Goal: Transaction & Acquisition: Purchase product/service

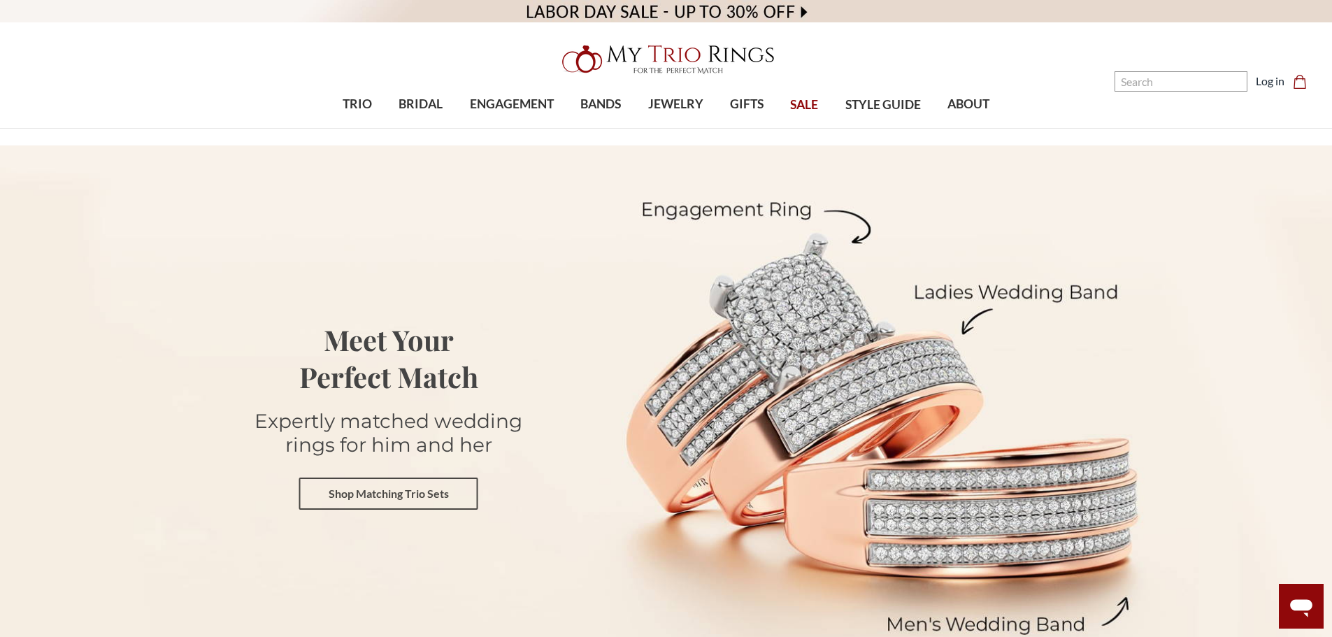
click at [420, 499] on link "Shop Matching Trio Sets" at bounding box center [388, 494] width 179 height 32
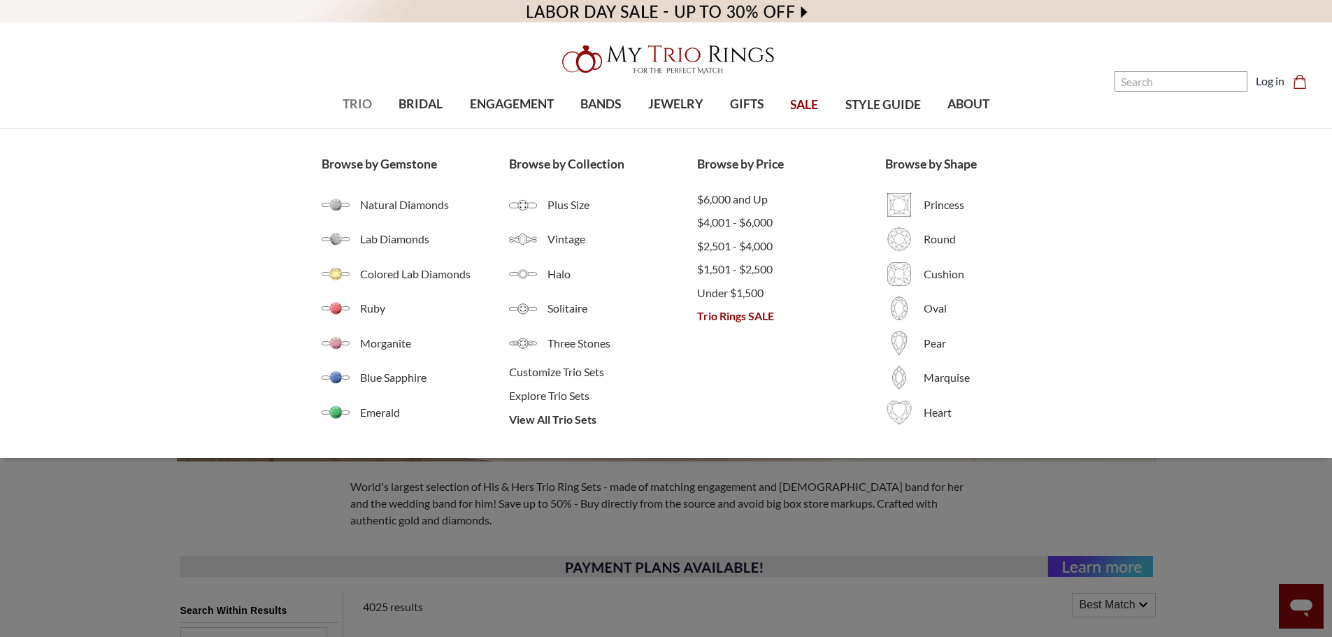
click at [365, 99] on span "TRIO" at bounding box center [357, 104] width 29 height 18
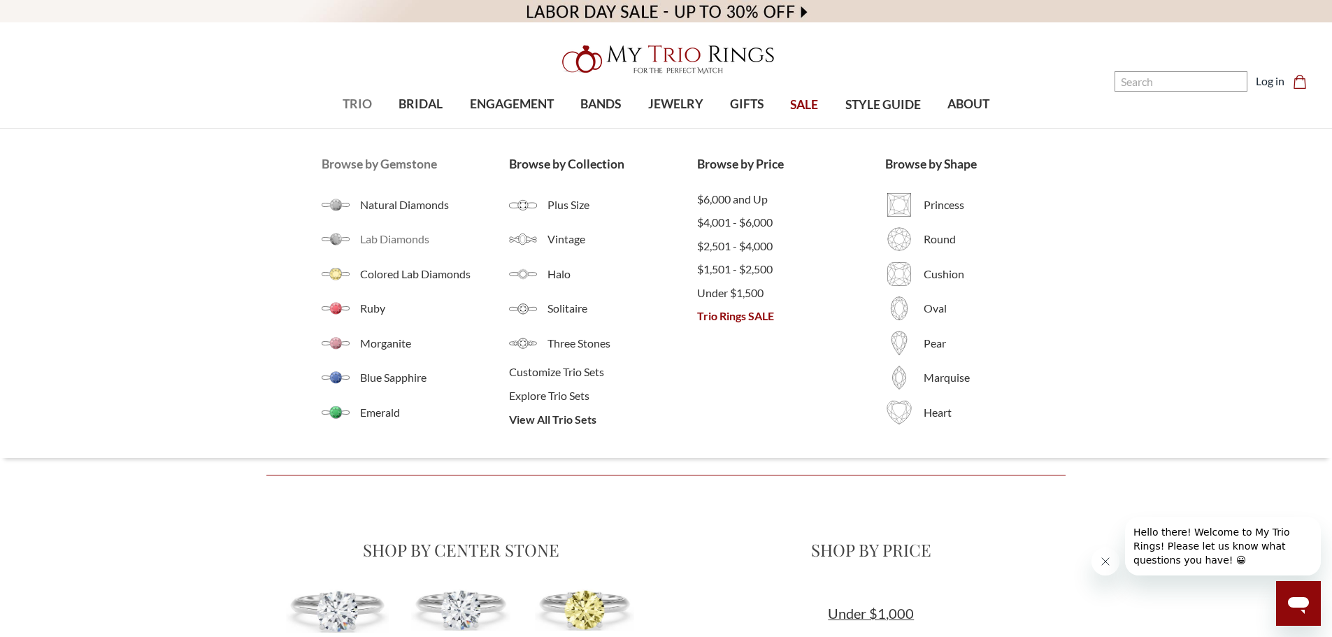
click at [409, 245] on span "Lab Diamonds" at bounding box center [435, 239] width 150 height 17
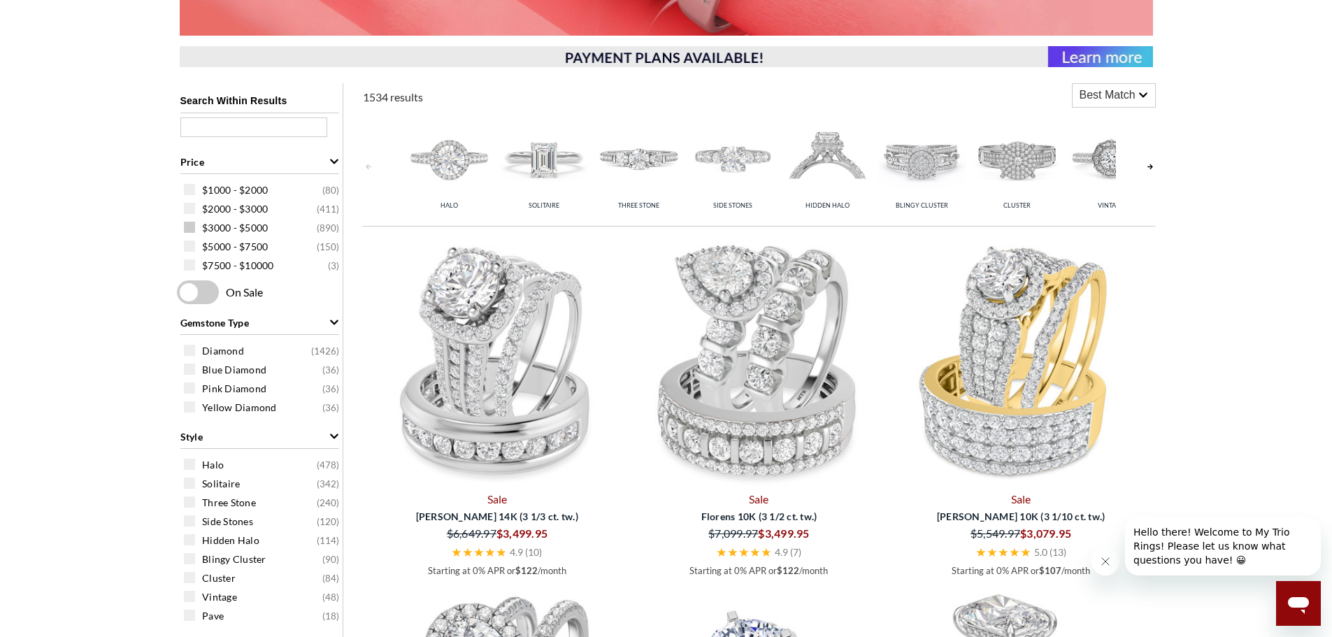
scroll to position [490, 0]
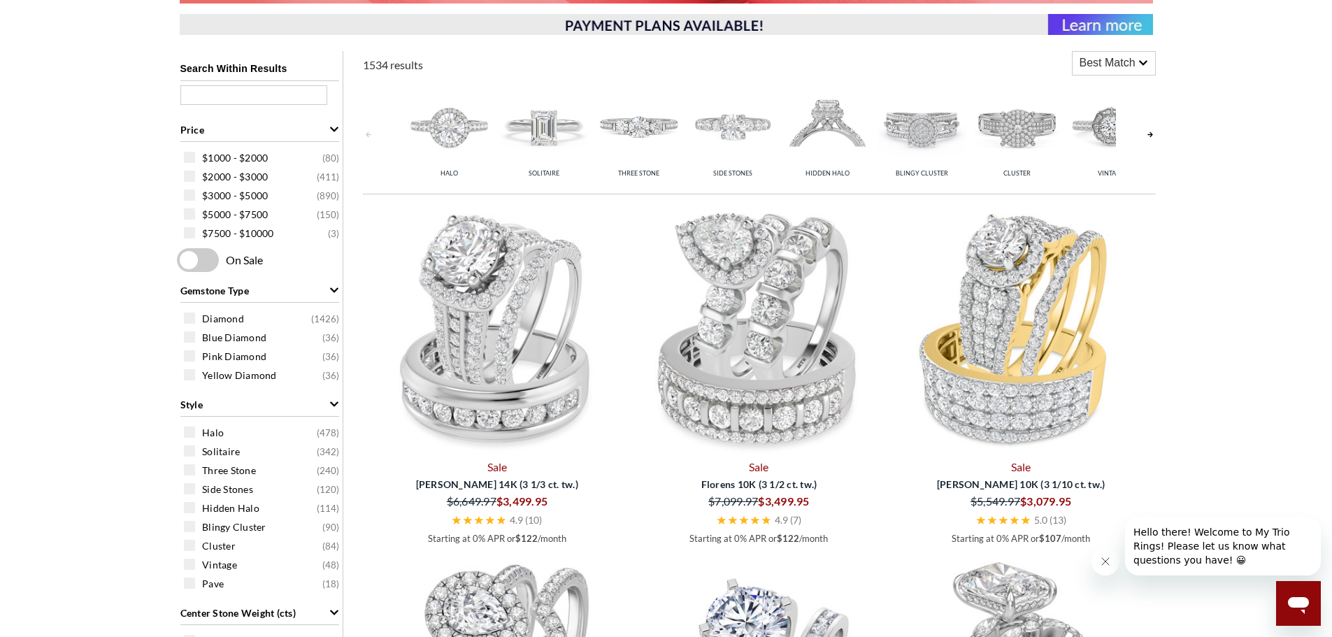
click at [205, 259] on span at bounding box center [198, 260] width 42 height 24
click at [180, 261] on input "checkbox" at bounding box center [180, 261] width 0 height 0
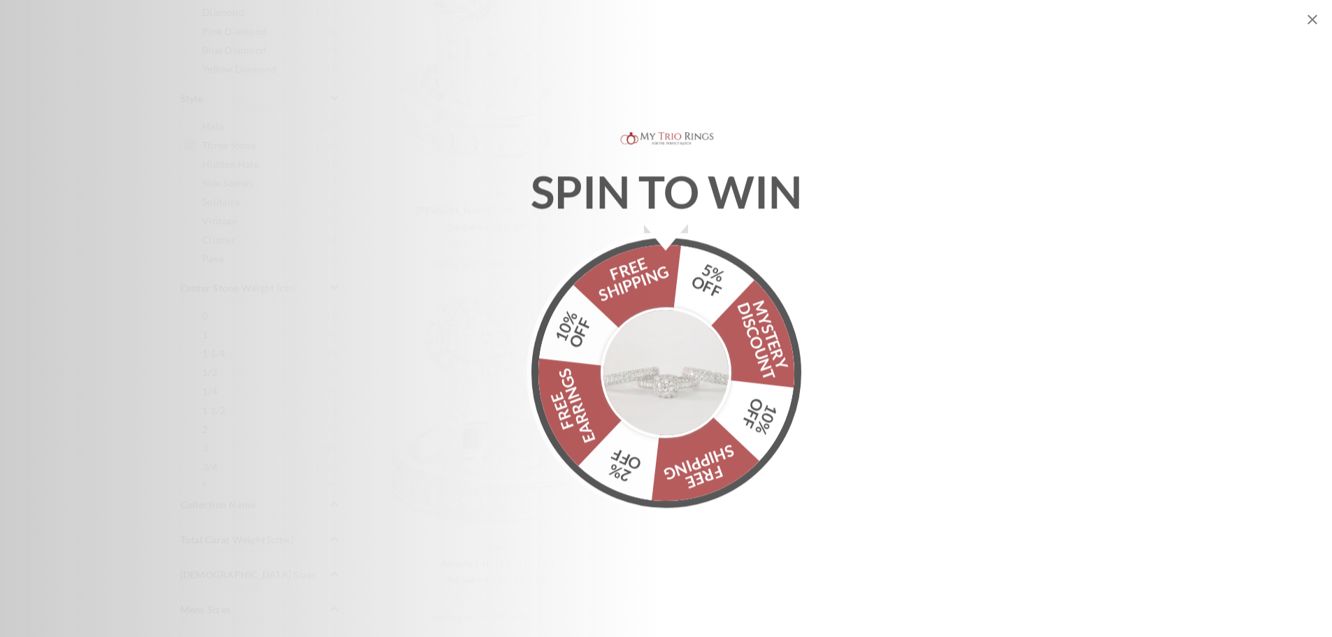
scroll to position [979, 0]
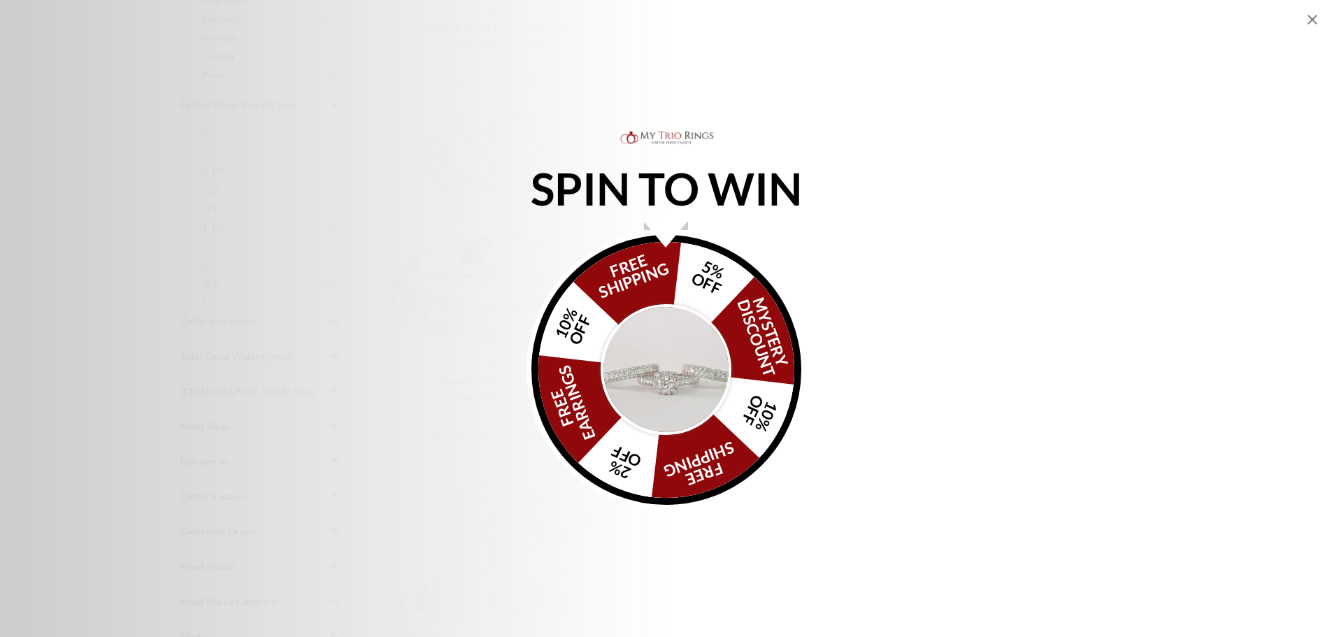
click at [704, 342] on img "Alia popup" at bounding box center [666, 369] width 131 height 131
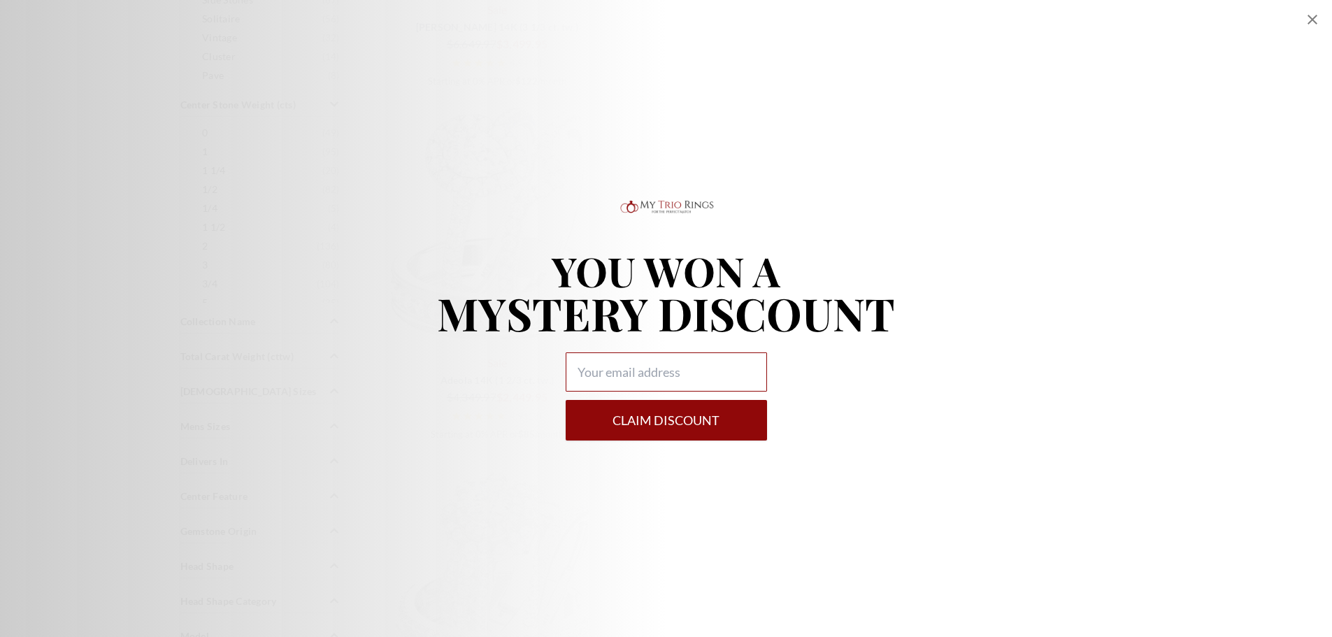
click at [673, 364] on input "Alia popup" at bounding box center [666, 371] width 201 height 39
type input "jrd143@Georgetown.edu"
click at [687, 419] on button "Claim DISCOUNT" at bounding box center [666, 420] width 201 height 41
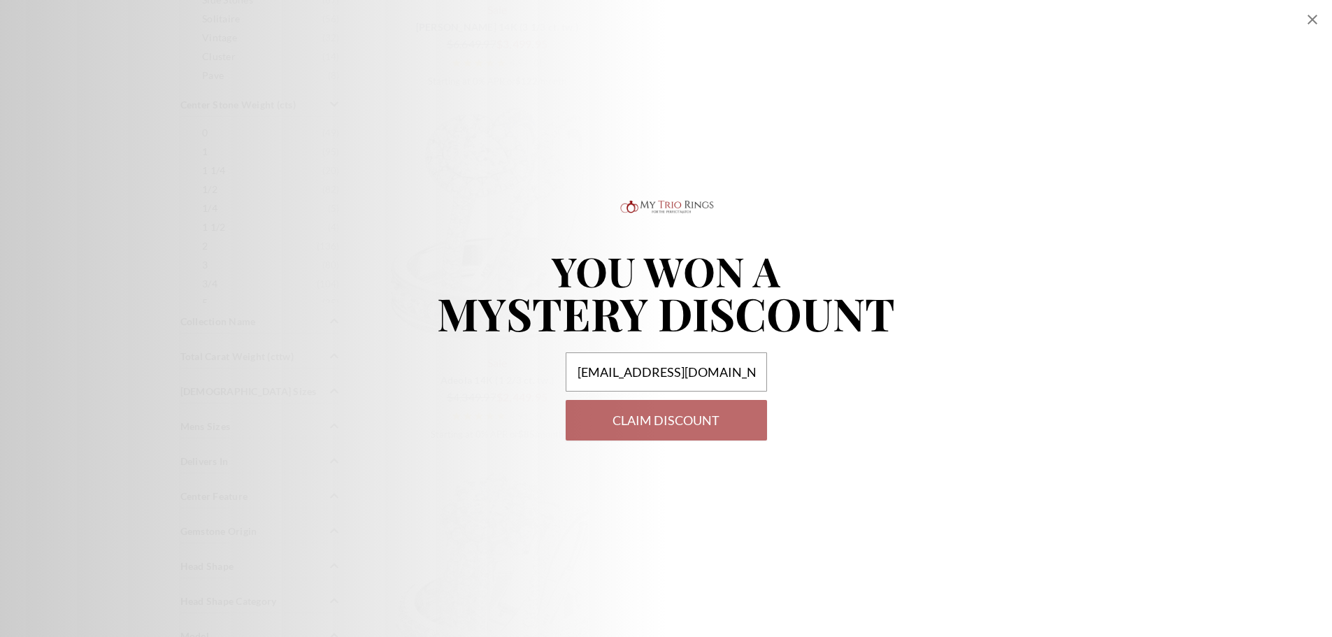
select select "US"
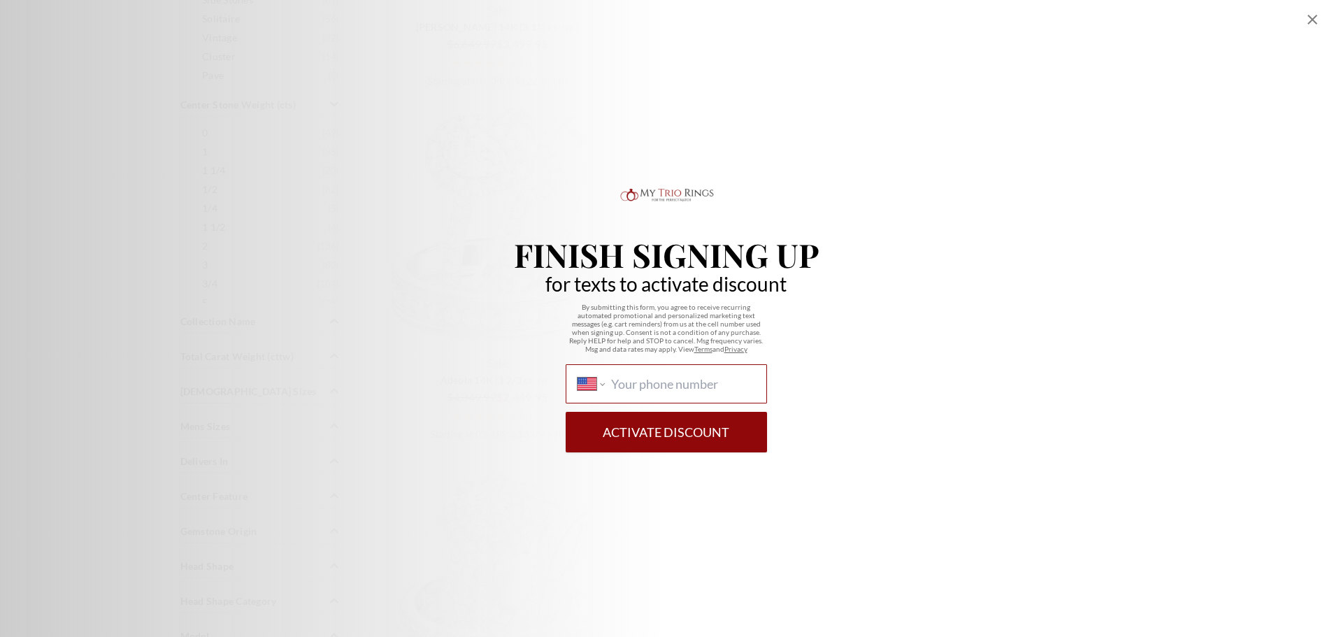
click at [659, 385] on input "International Afghanistan Åland Islands Albania Algeria American Samoa Andorra …" at bounding box center [682, 383] width 143 height 15
type input "1 (301) 512-7225"
click at [686, 429] on button "Activate Discount" at bounding box center [666, 432] width 201 height 41
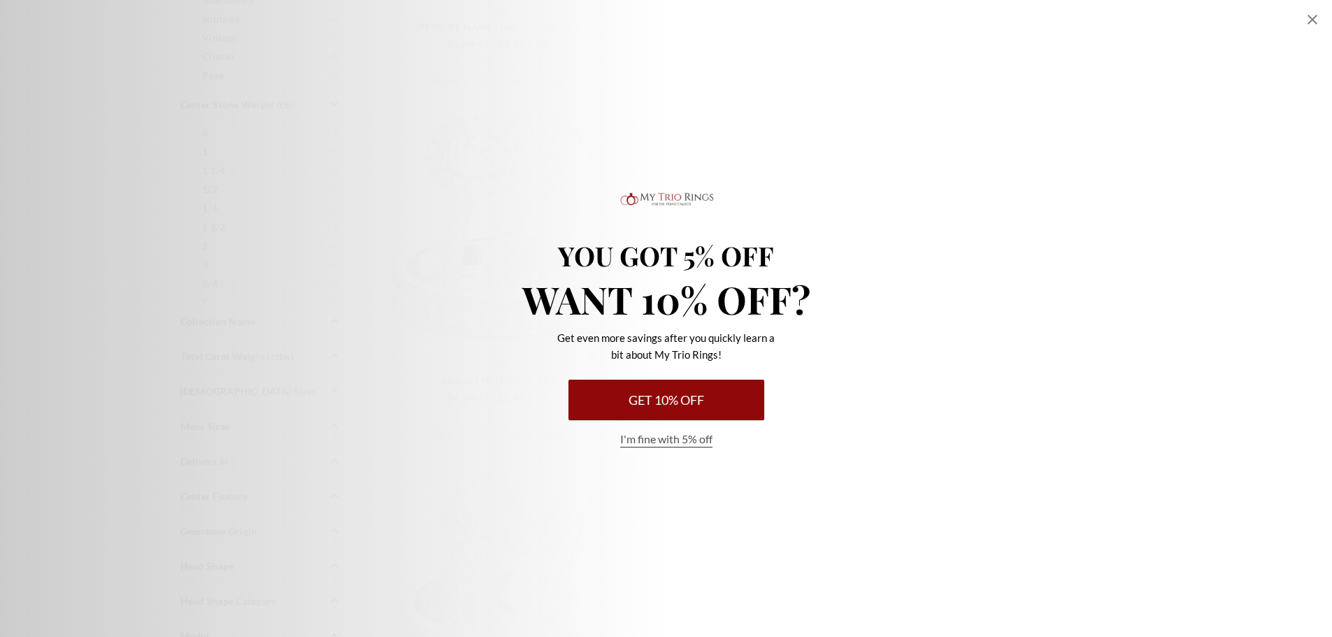
click at [678, 391] on button "Get 10% Off" at bounding box center [667, 400] width 196 height 41
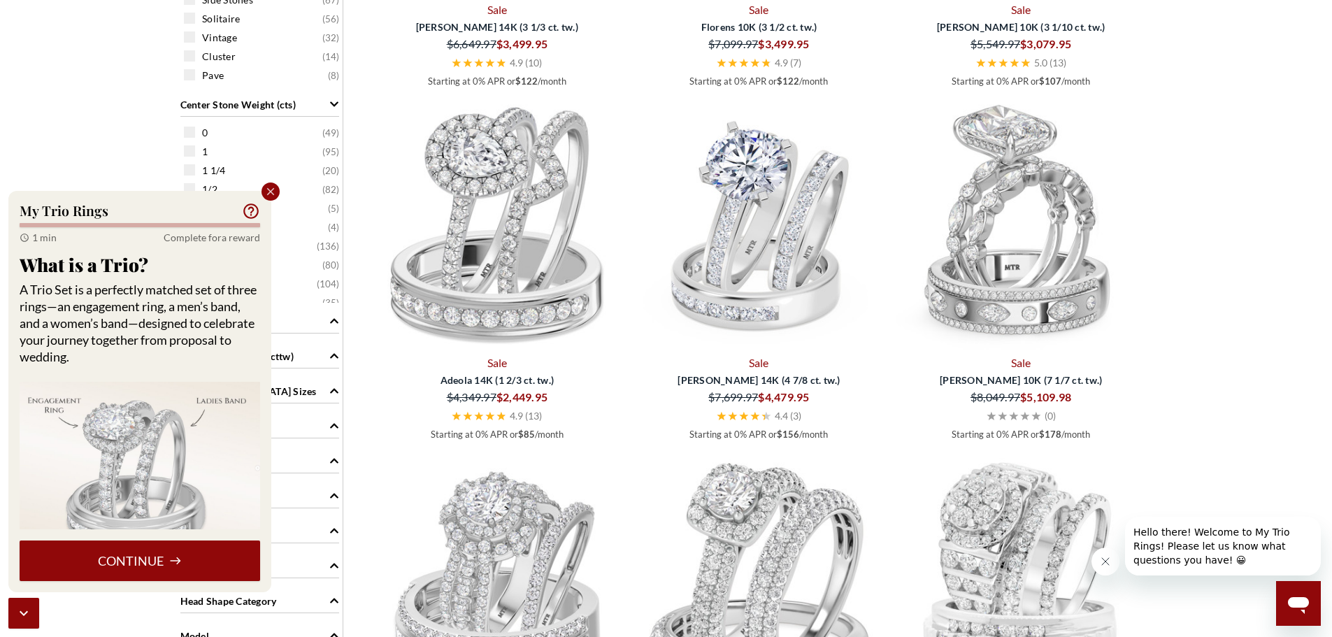
click at [156, 555] on button "Continue" at bounding box center [140, 561] width 241 height 41
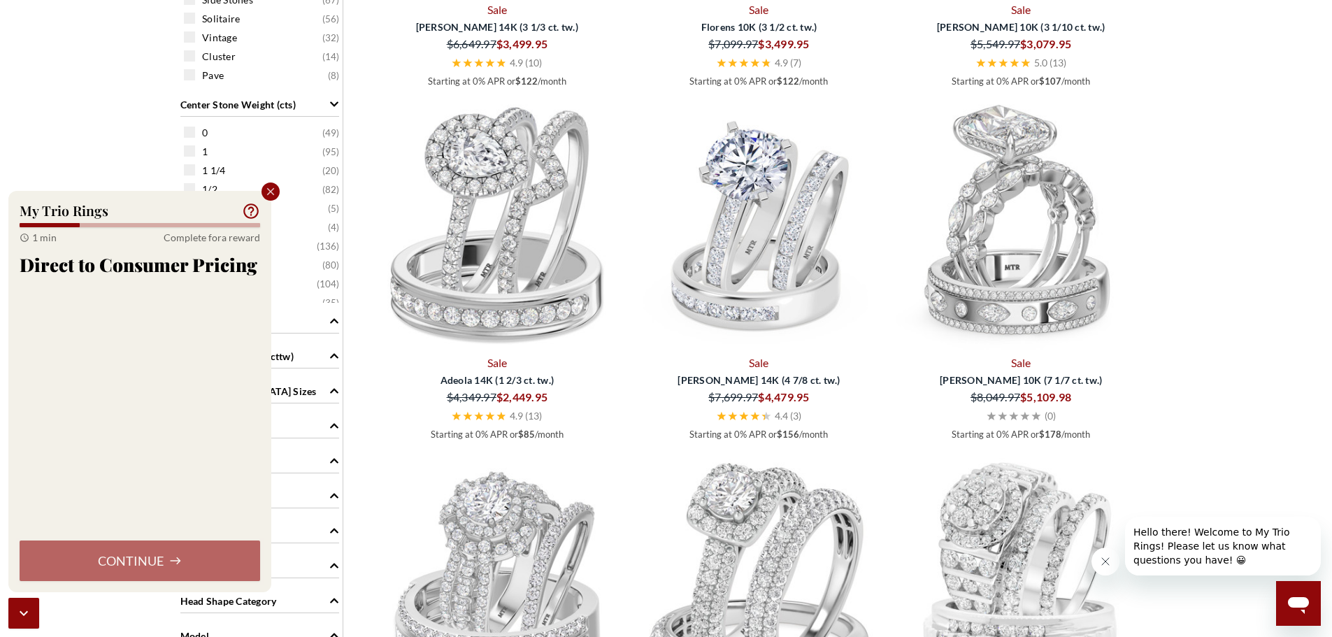
click at [156, 555] on div "Continue" at bounding box center [140, 561] width 241 height 41
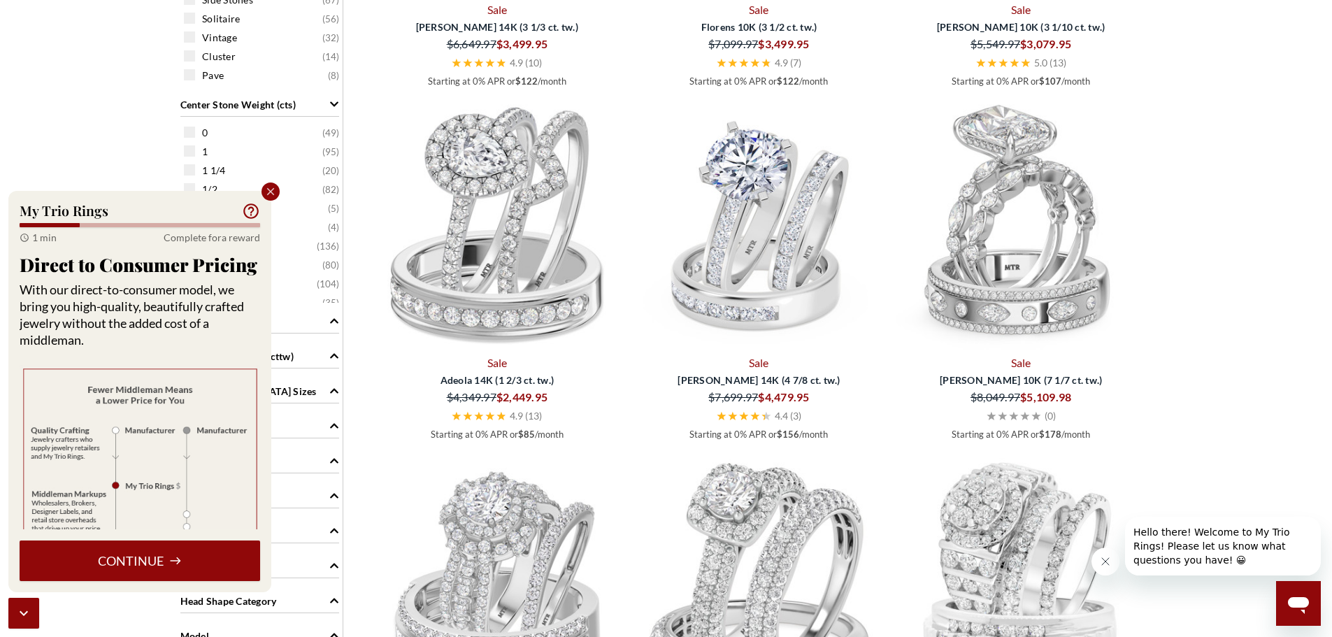
click at [156, 555] on button "Continue" at bounding box center [140, 561] width 241 height 41
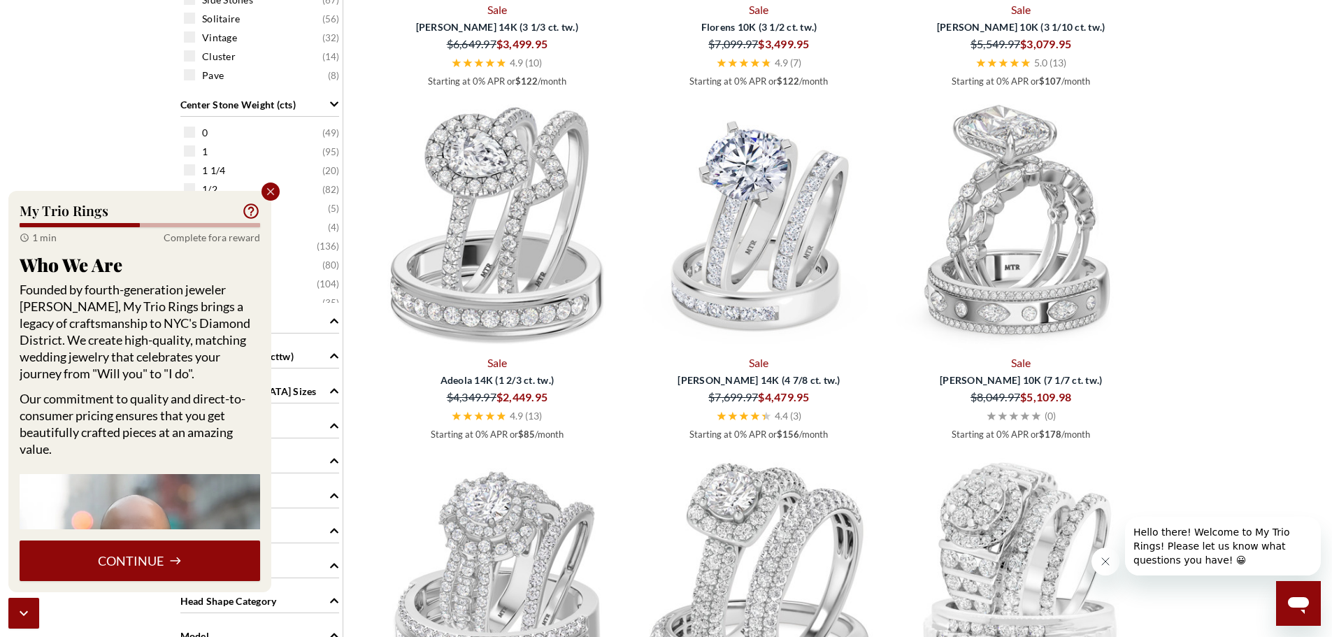
click at [156, 555] on button "Continue" at bounding box center [140, 561] width 241 height 41
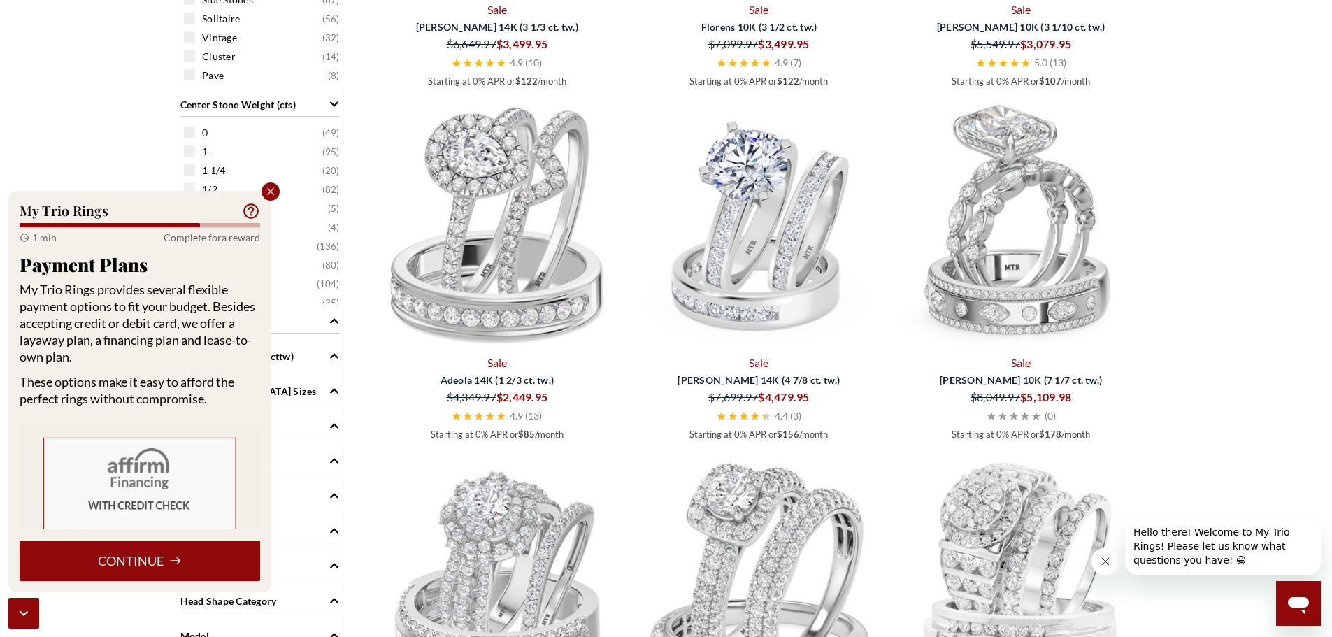
click at [156, 555] on button "Continue" at bounding box center [140, 561] width 241 height 41
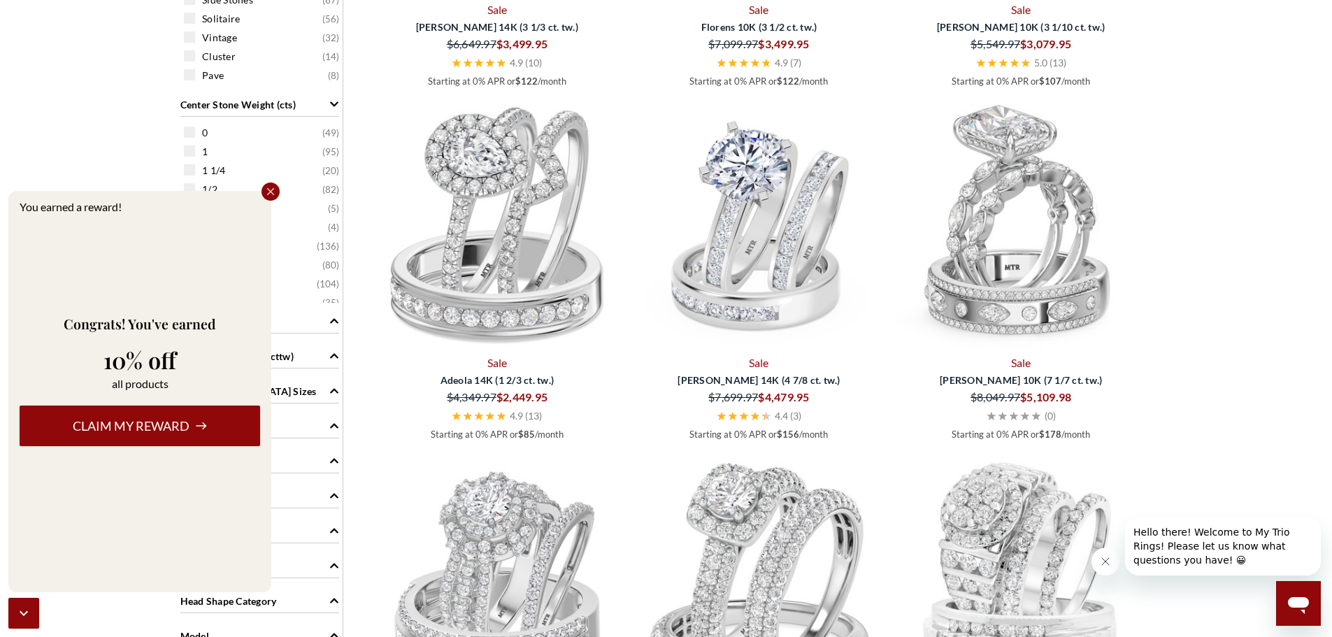
click at [137, 424] on button "Claim my reward" at bounding box center [140, 426] width 241 height 41
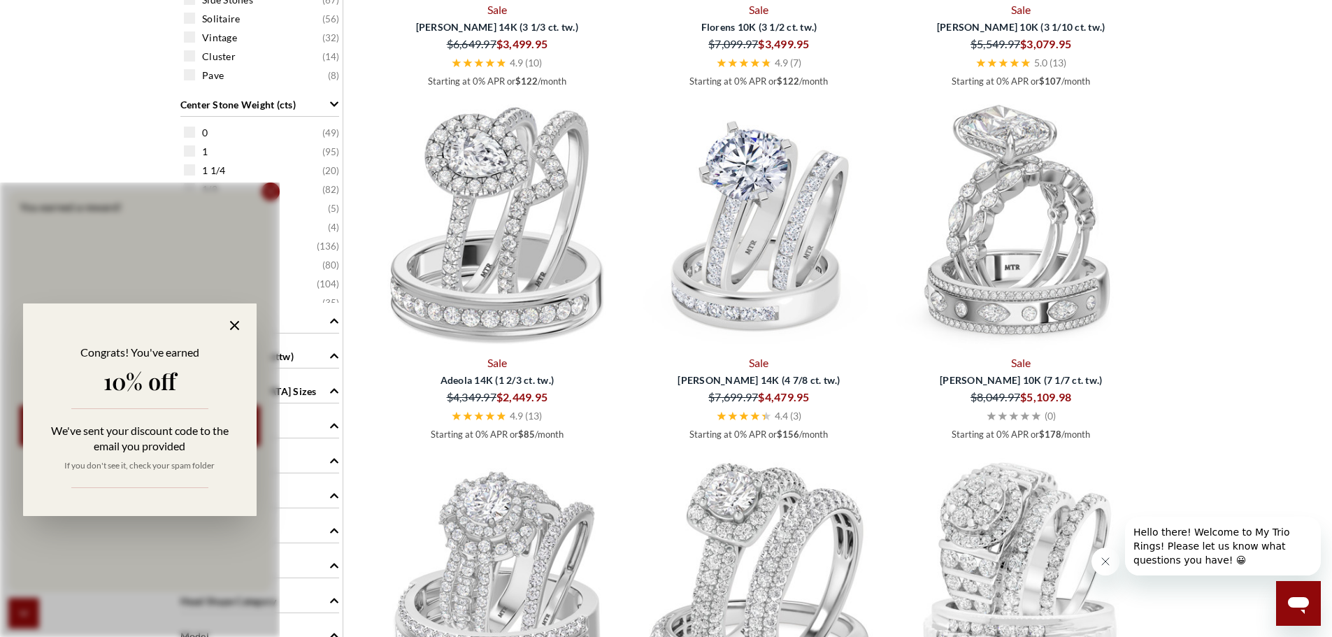
click at [233, 329] on icon at bounding box center [235, 325] width 16 height 16
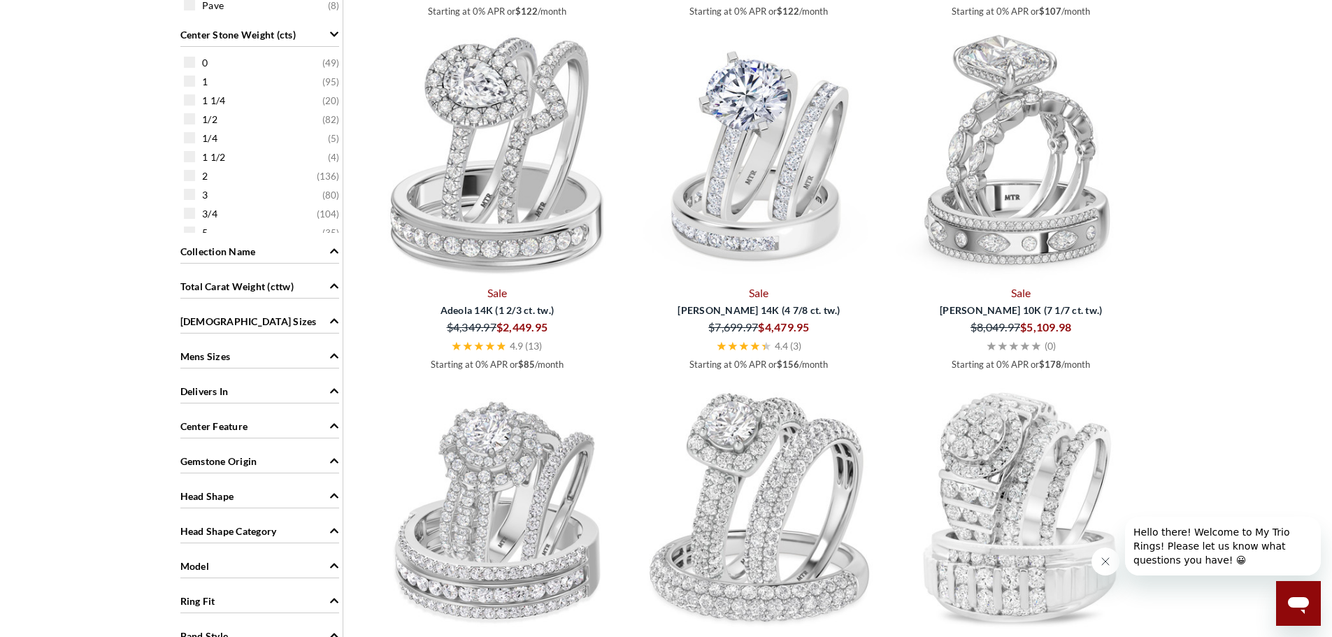
scroll to position [1119, 0]
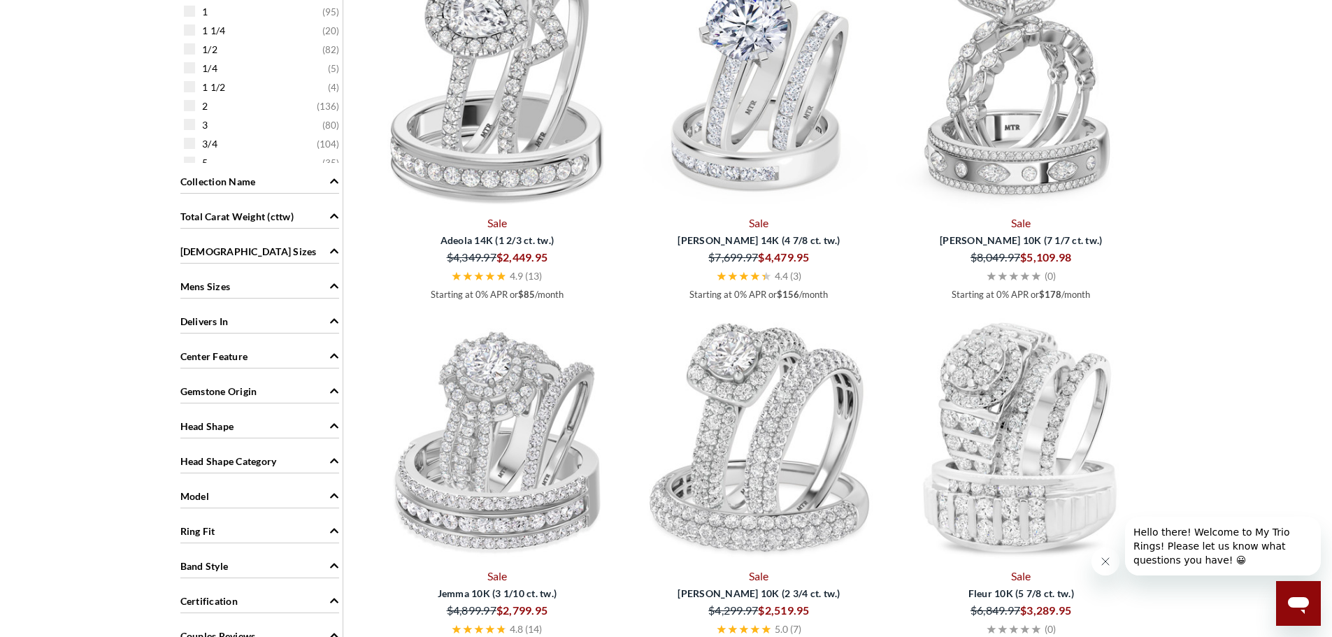
click at [272, 248] on div "Ladies Sizes" at bounding box center [259, 250] width 159 height 27
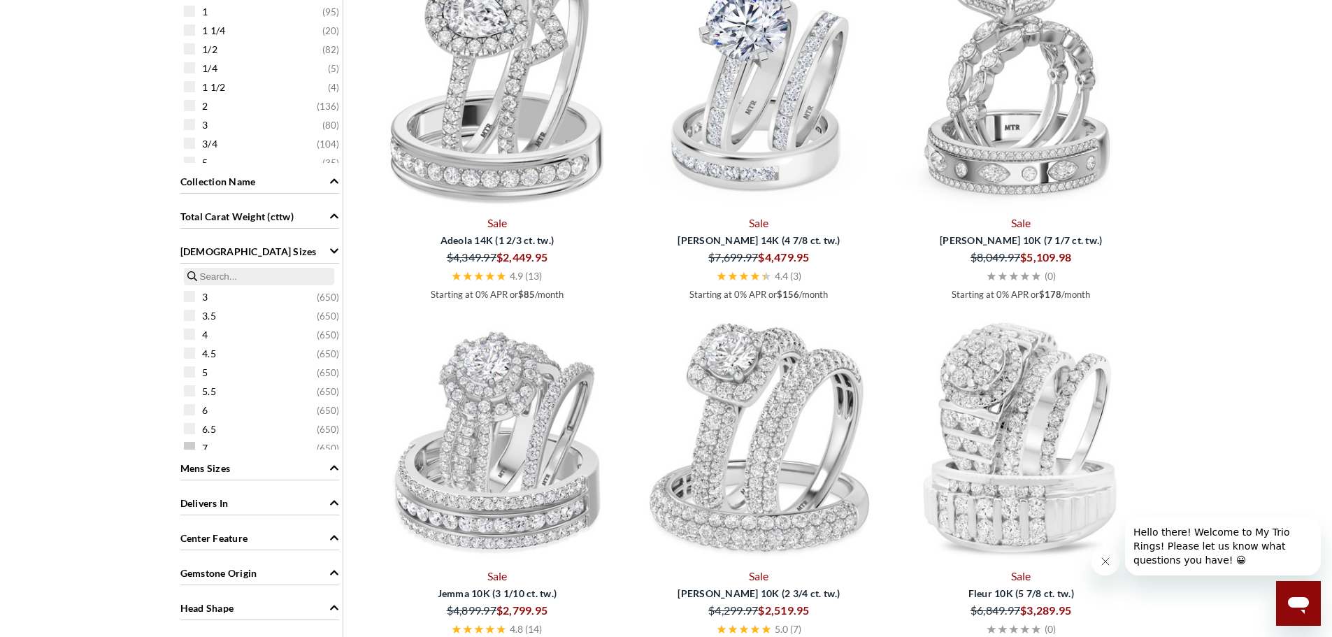
click at [211, 445] on span "7 ( 650 )" at bounding box center [270, 448] width 137 height 14
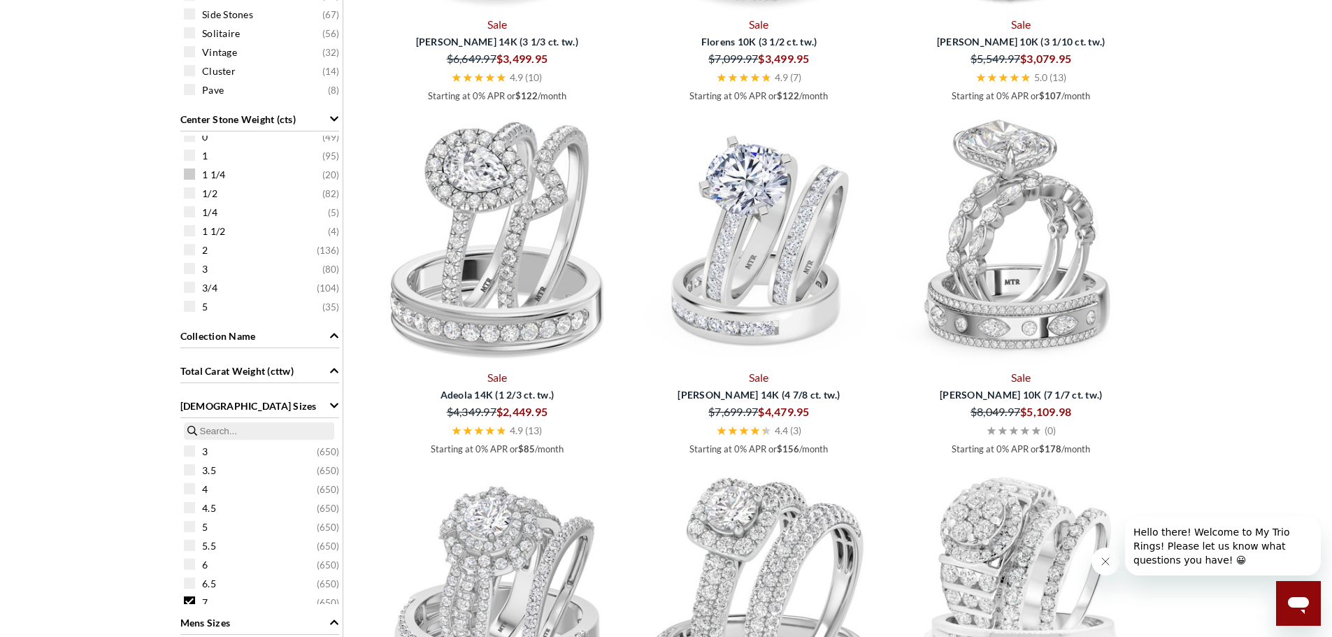
scroll to position [1014, 0]
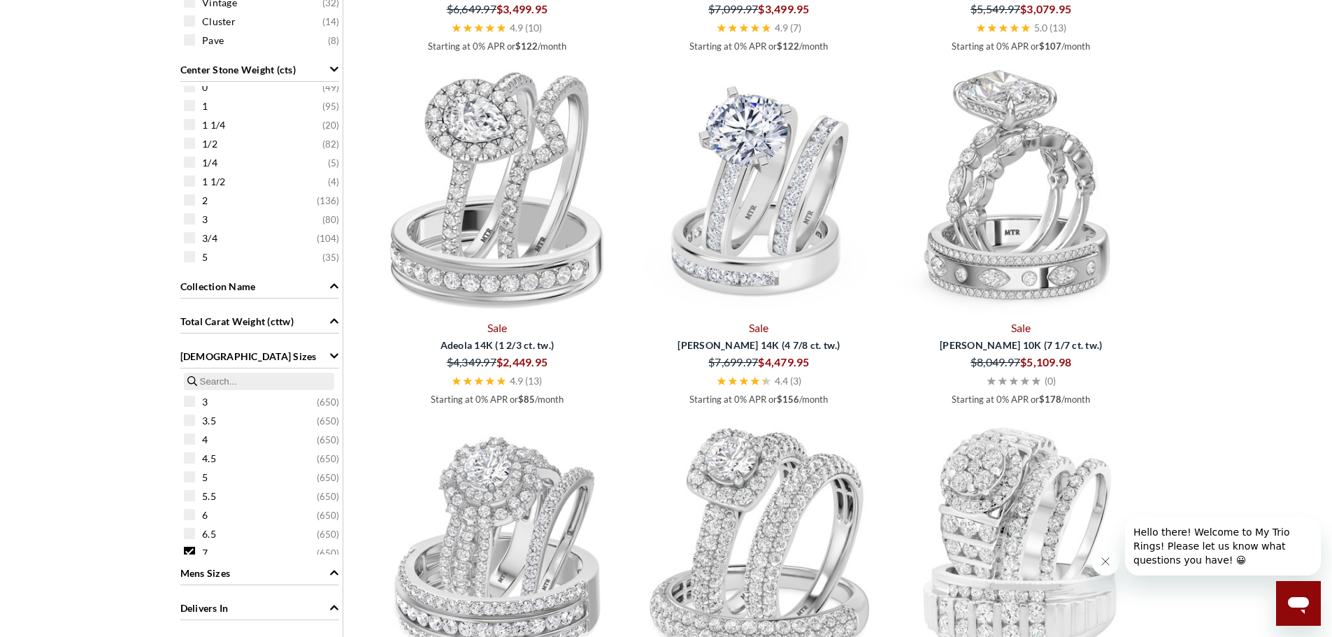
click at [292, 362] on div "Ladies Sizes" at bounding box center [259, 355] width 159 height 27
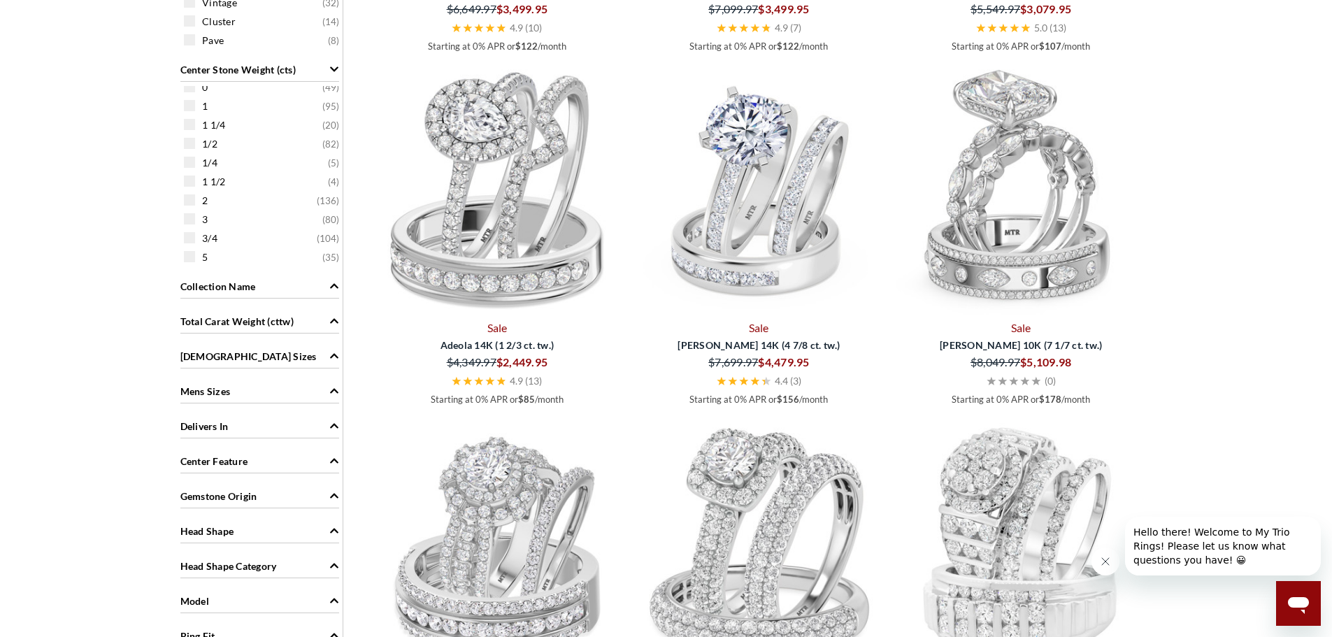
click at [283, 392] on div "Mens Sizes" at bounding box center [259, 390] width 159 height 27
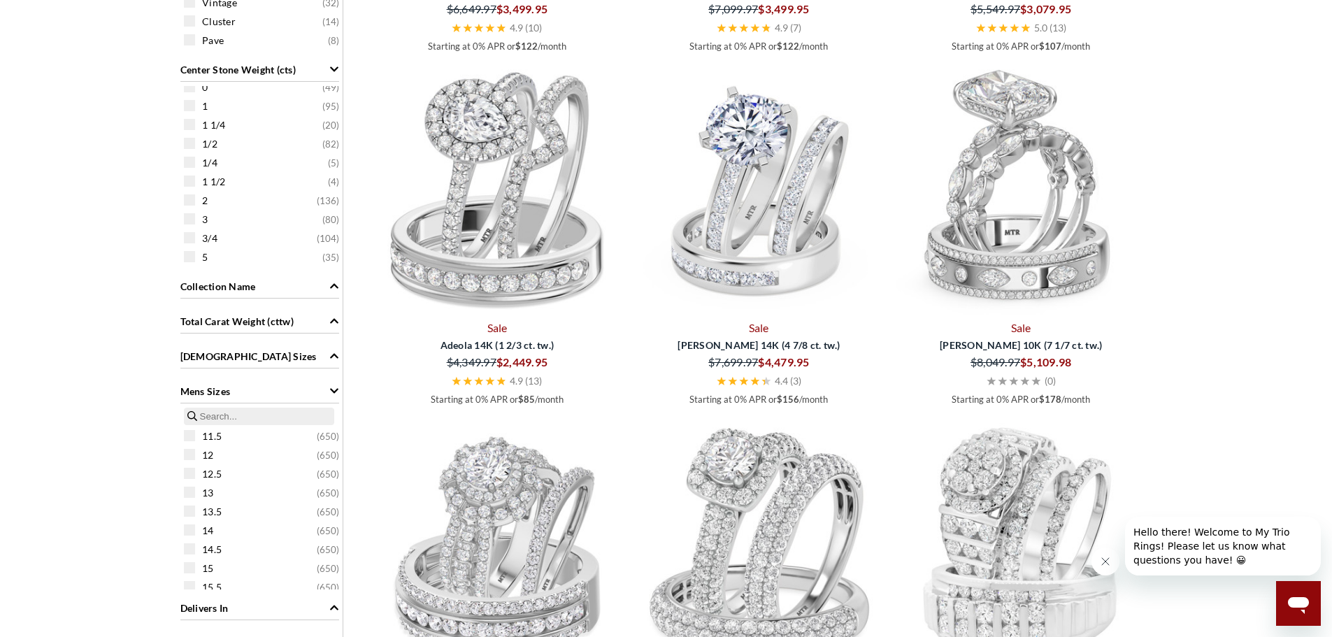
scroll to position [210, 0]
click at [217, 453] on span "12 ( 650 )" at bounding box center [270, 454] width 137 height 14
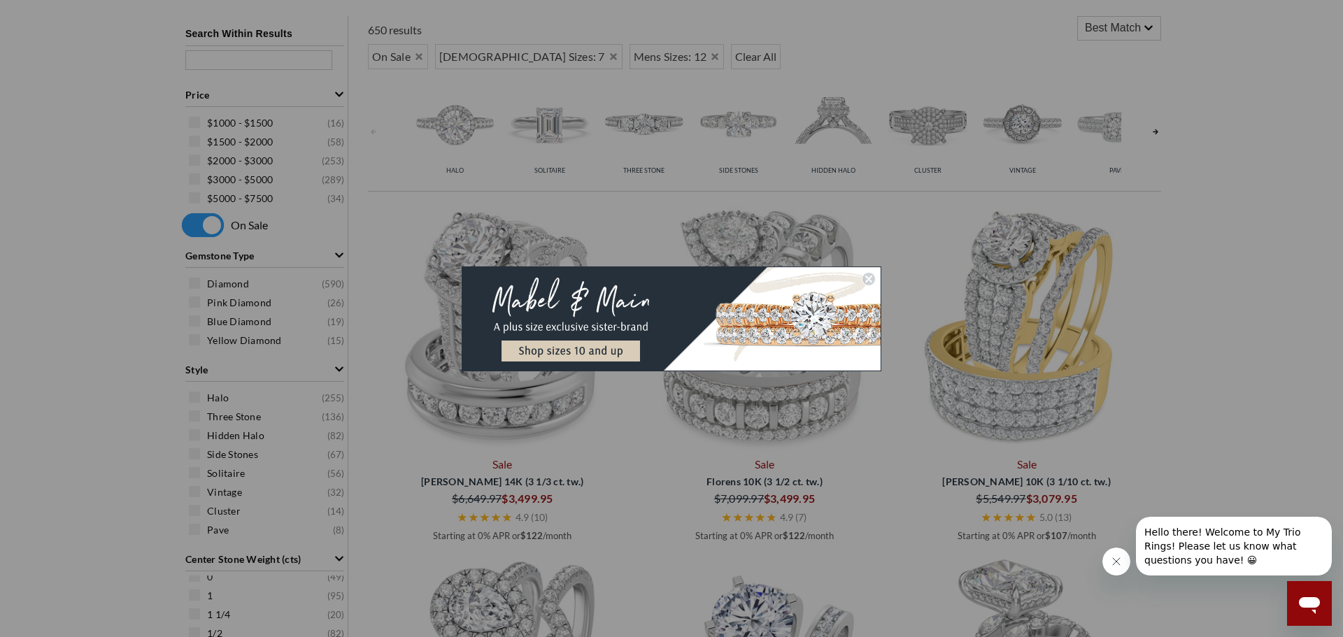
click at [217, 453] on div "Close dialog Submit" at bounding box center [671, 318] width 1343 height 637
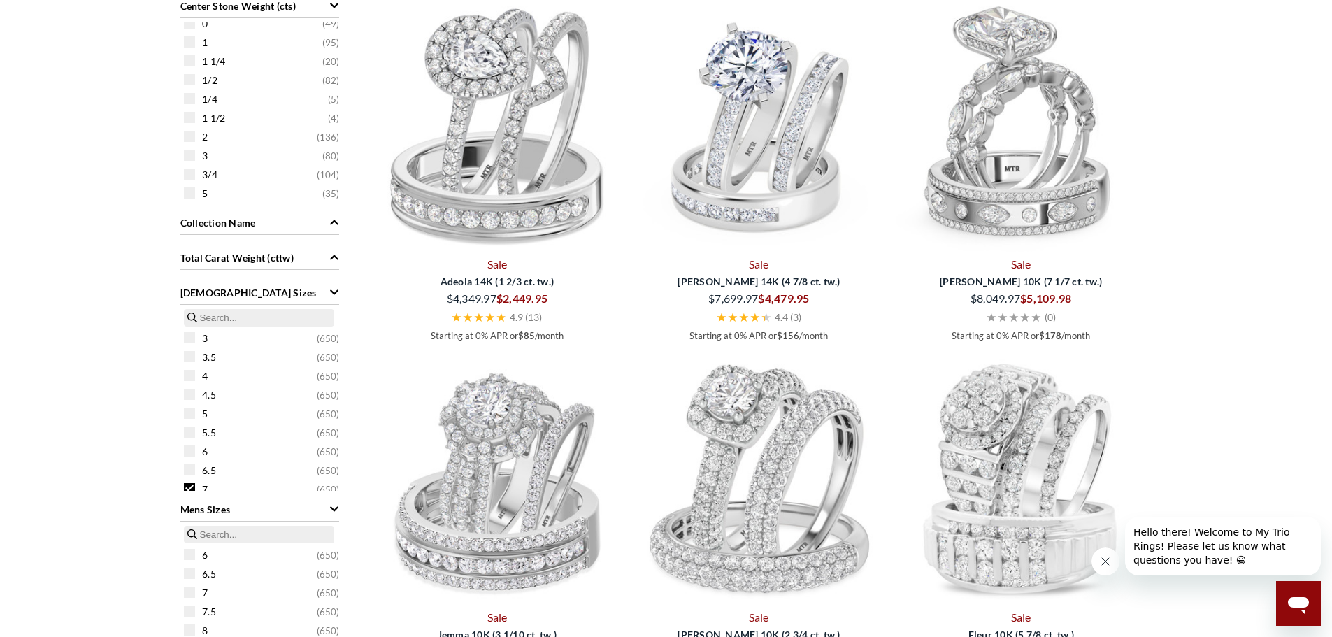
scroll to position [1084, 0]
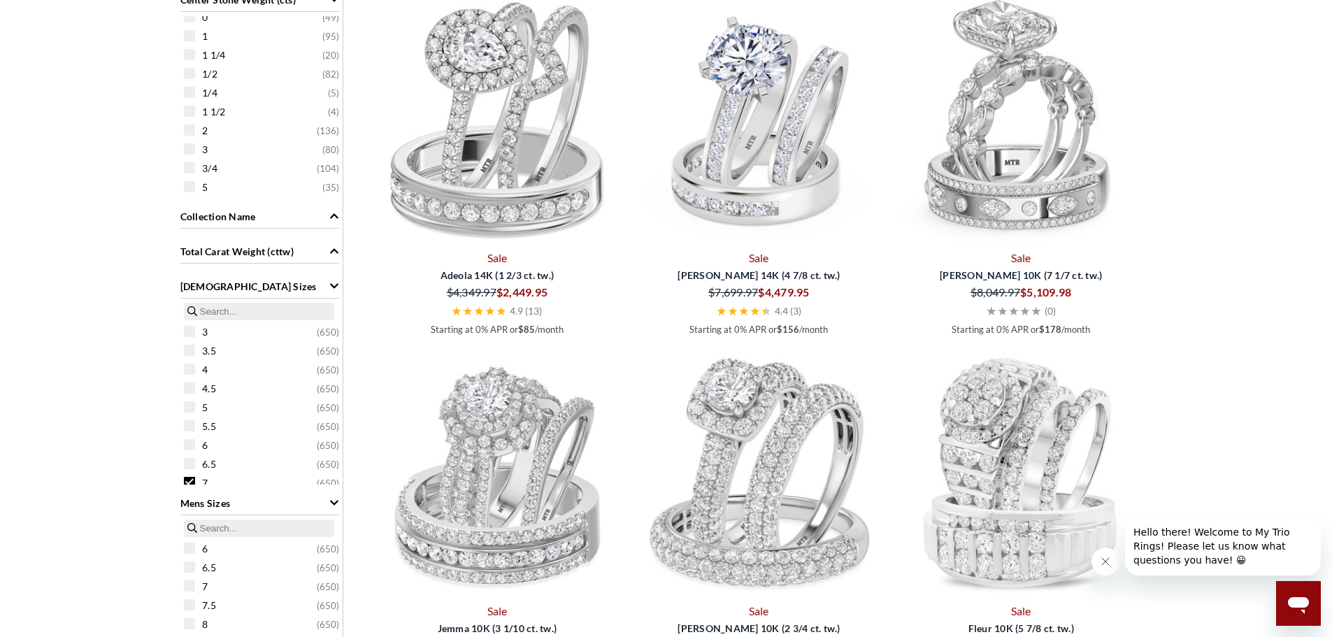
click at [225, 285] on span "Ladies Sizes" at bounding box center [248, 286] width 136 height 15
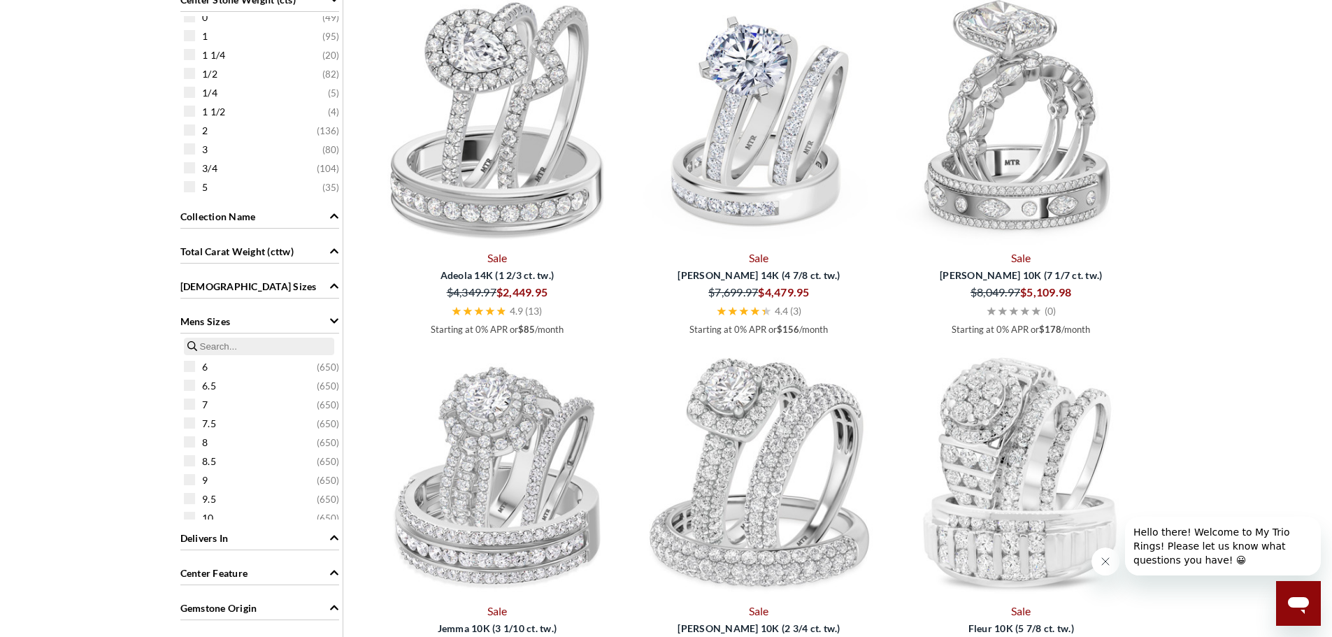
click at [233, 321] on div "Mens Sizes" at bounding box center [259, 320] width 159 height 27
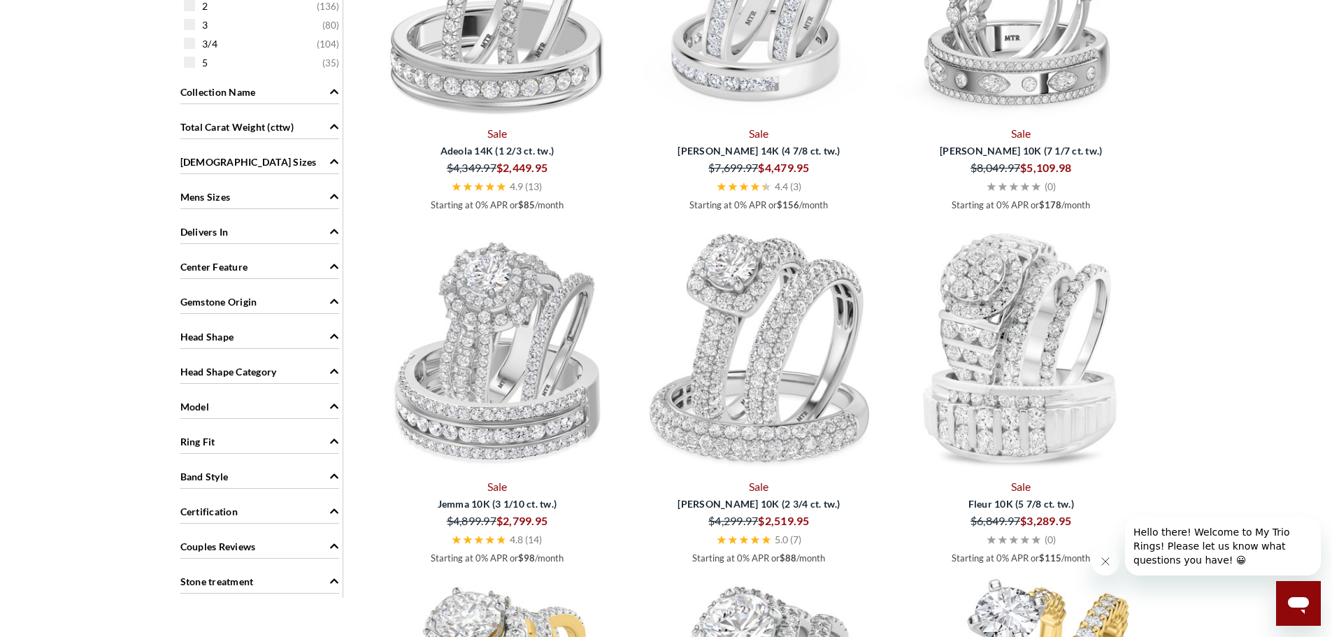
scroll to position [1224, 0]
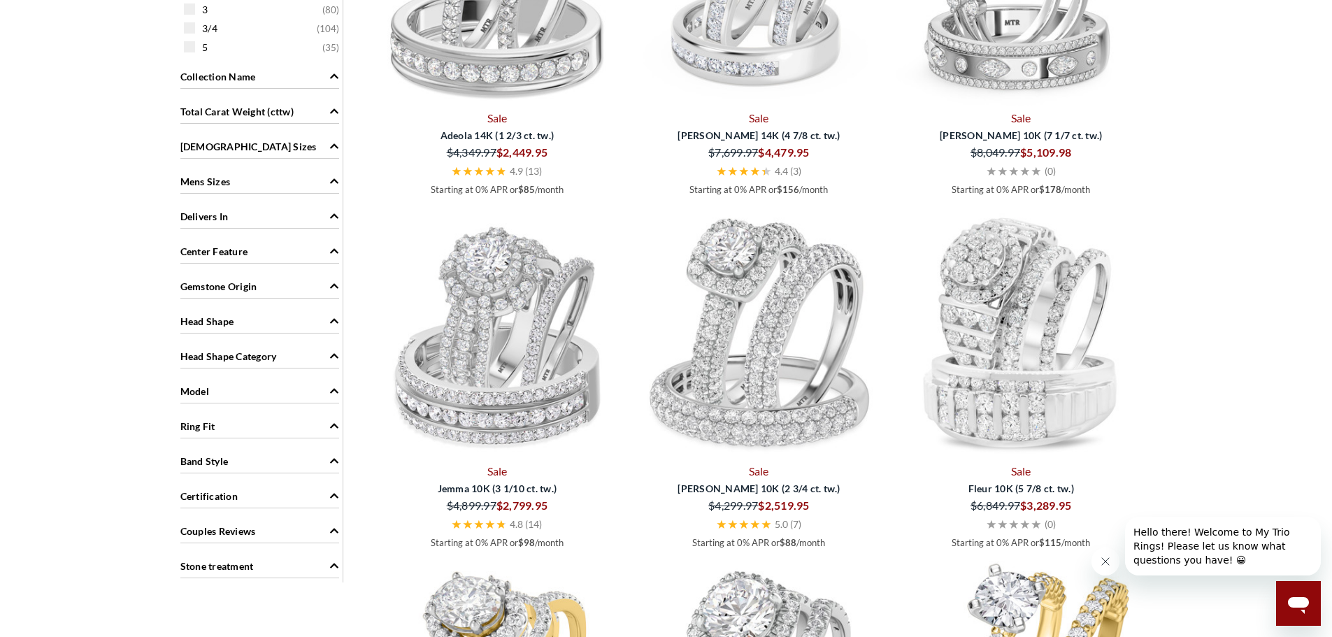
click at [242, 455] on div "Band Style" at bounding box center [259, 460] width 159 height 27
click at [240, 431] on div "Ring Fit" at bounding box center [259, 425] width 159 height 27
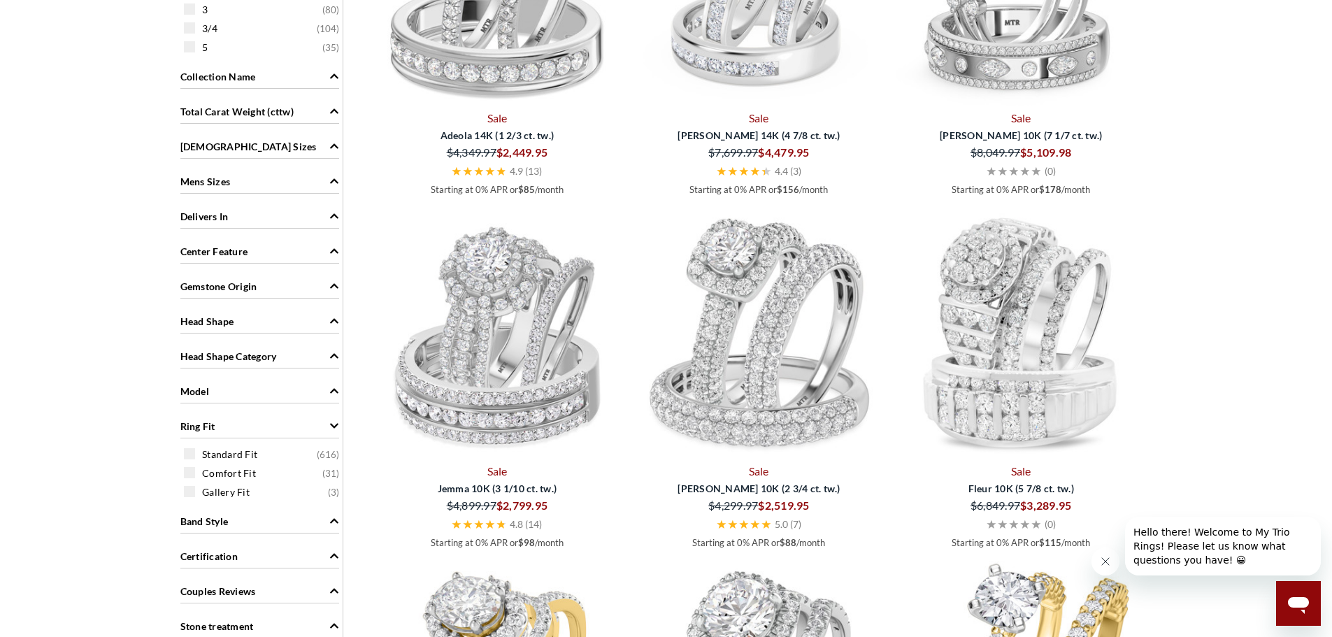
click at [240, 431] on div "Ring Fit" at bounding box center [259, 425] width 159 height 27
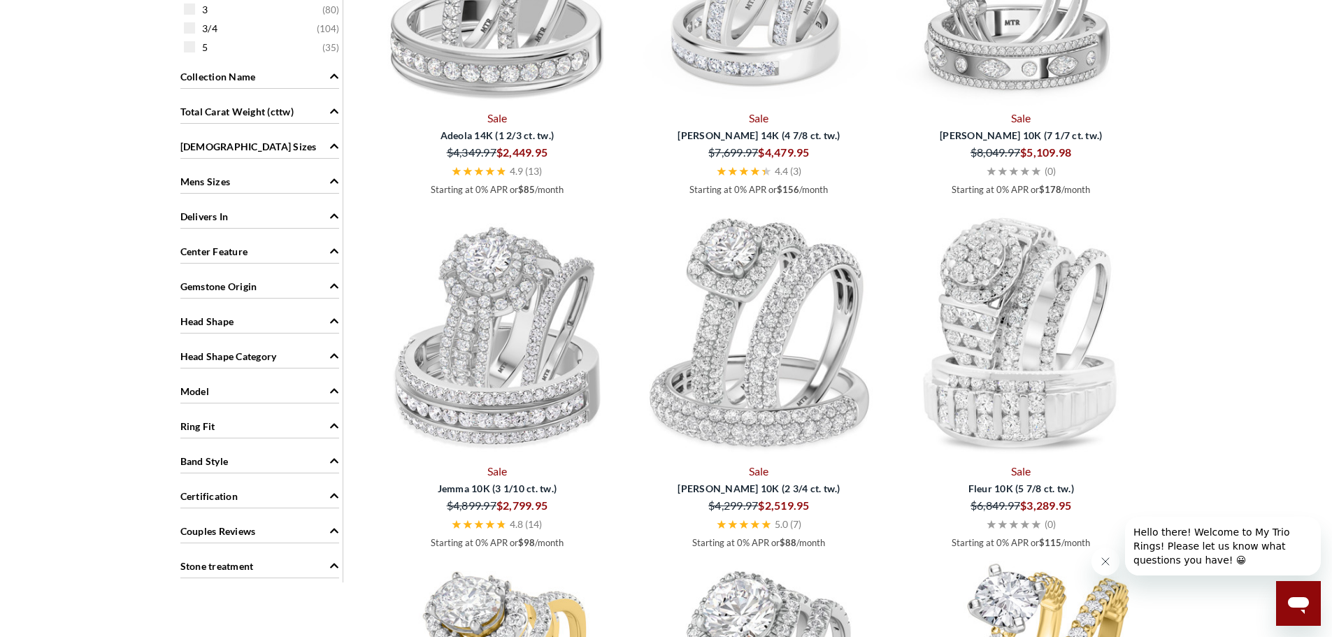
click at [237, 390] on div "Model" at bounding box center [259, 390] width 159 height 27
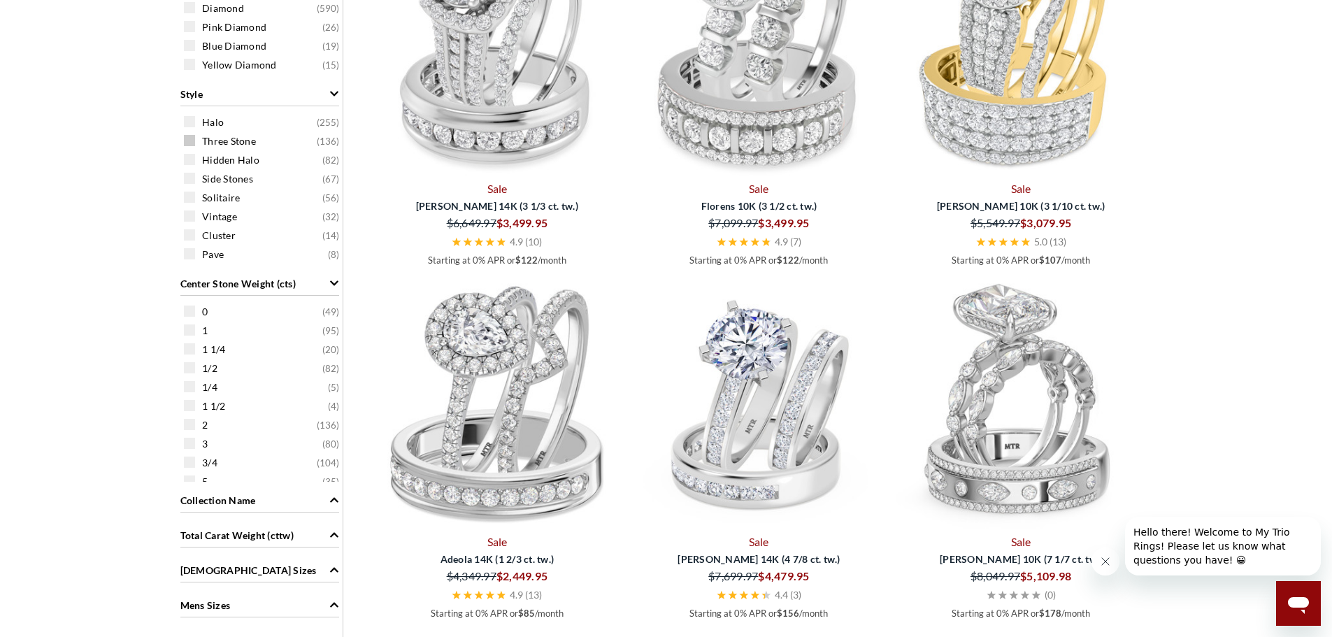
scroll to position [804, 0]
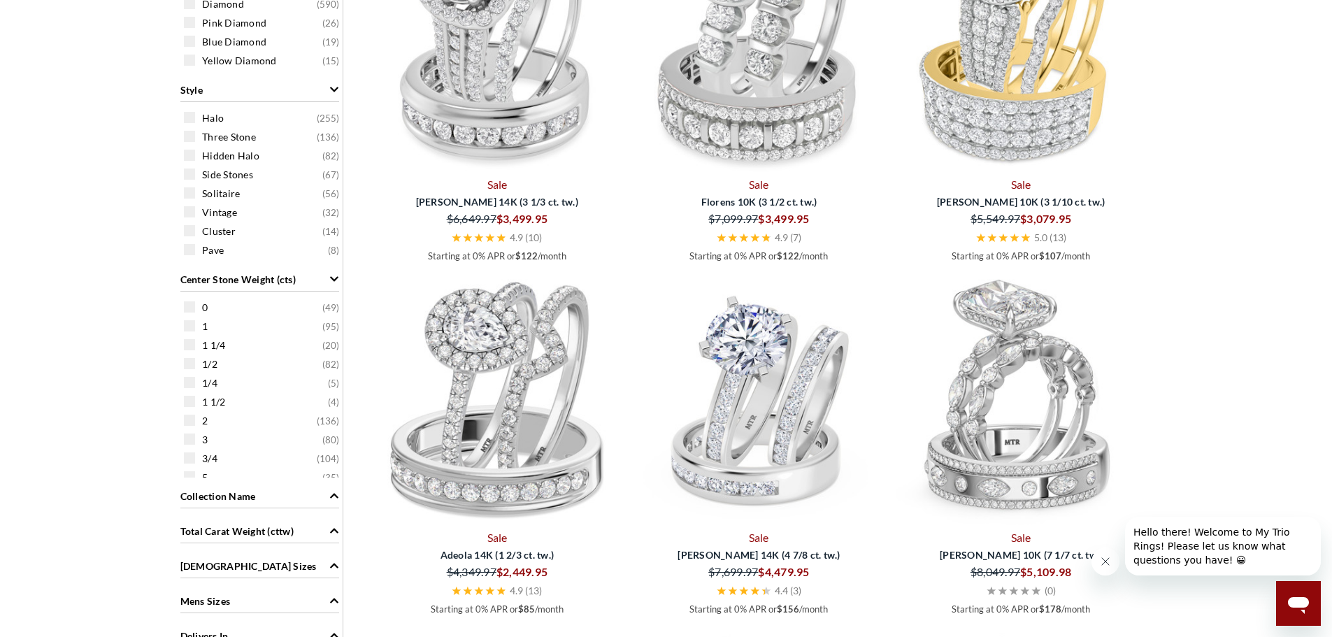
click at [248, 275] on span "Center Stone Weight (cts)" at bounding box center [237, 279] width 115 height 15
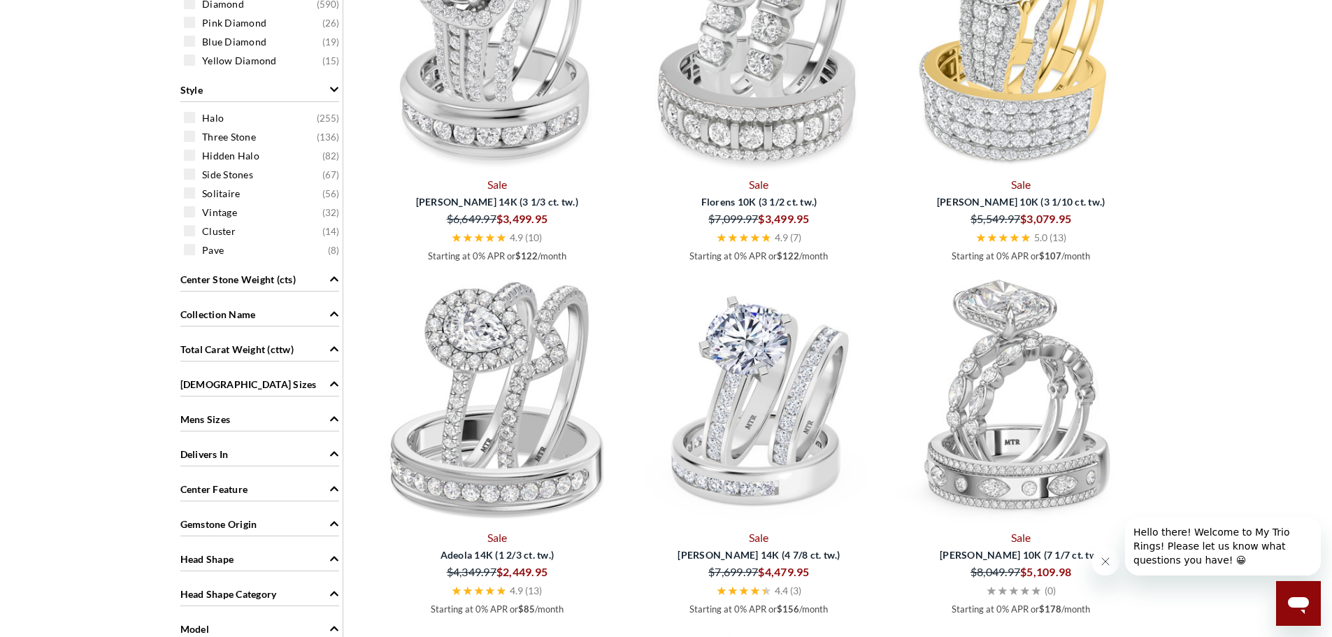
click at [258, 522] on div "Gemstone Origin" at bounding box center [259, 523] width 159 height 27
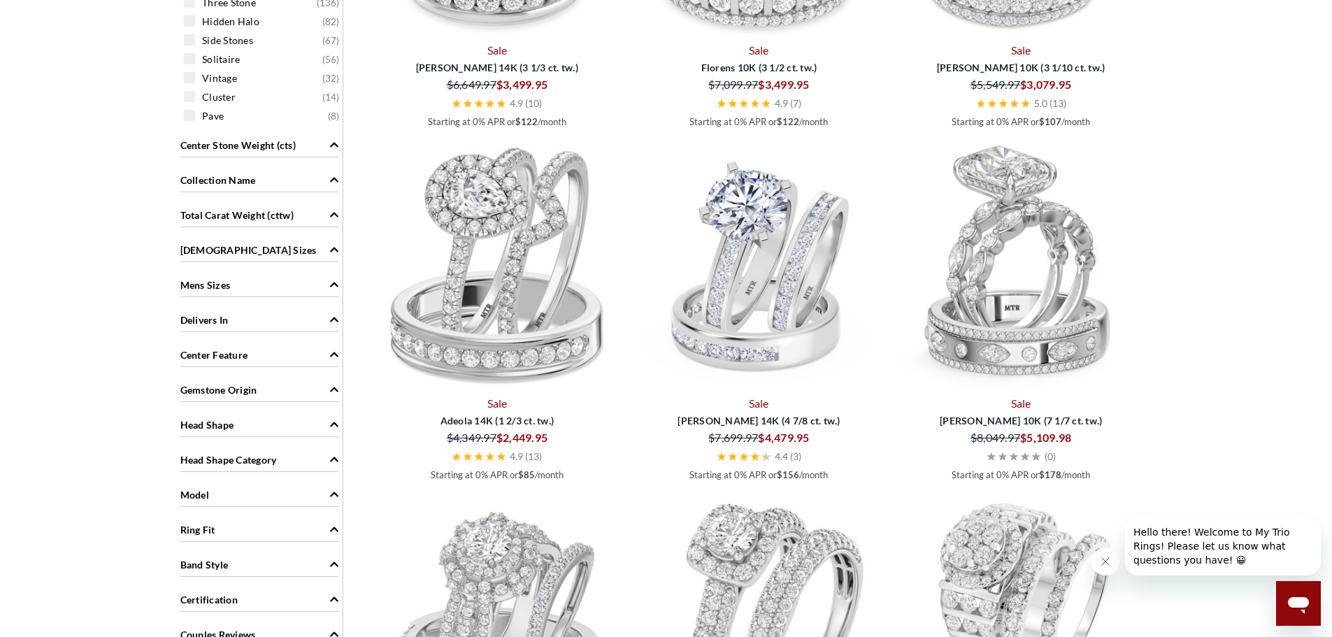
scroll to position [944, 0]
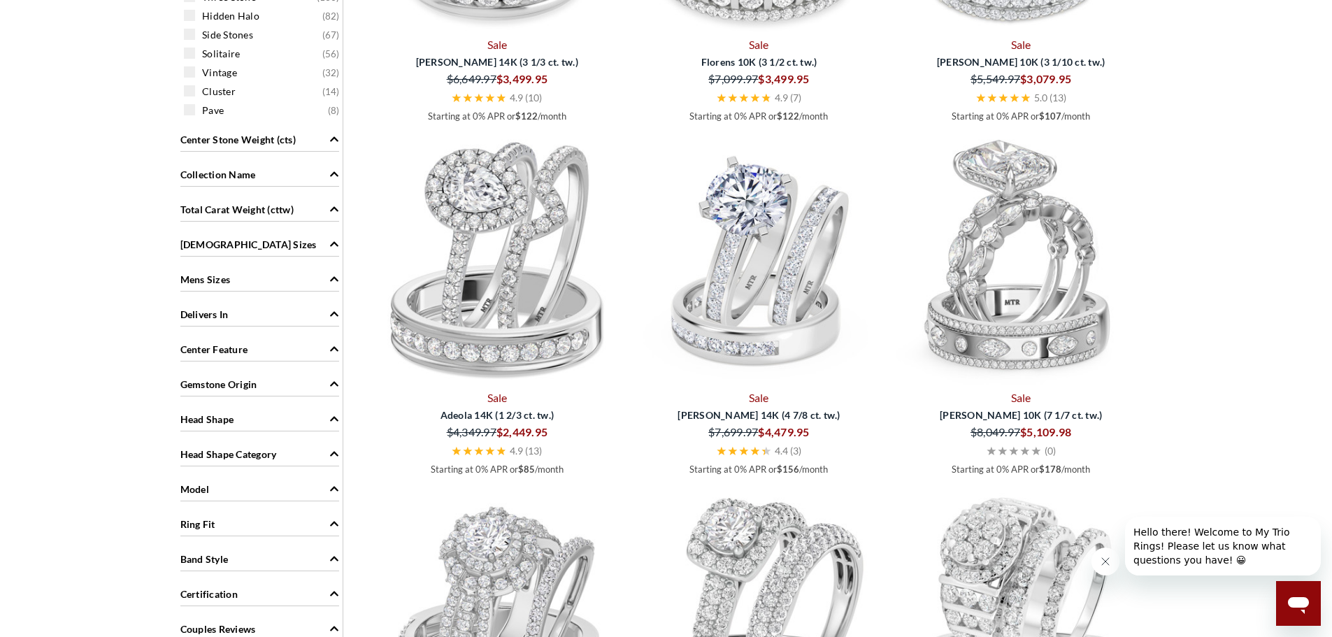
click at [236, 350] on span "Center Feature" at bounding box center [214, 349] width 68 height 15
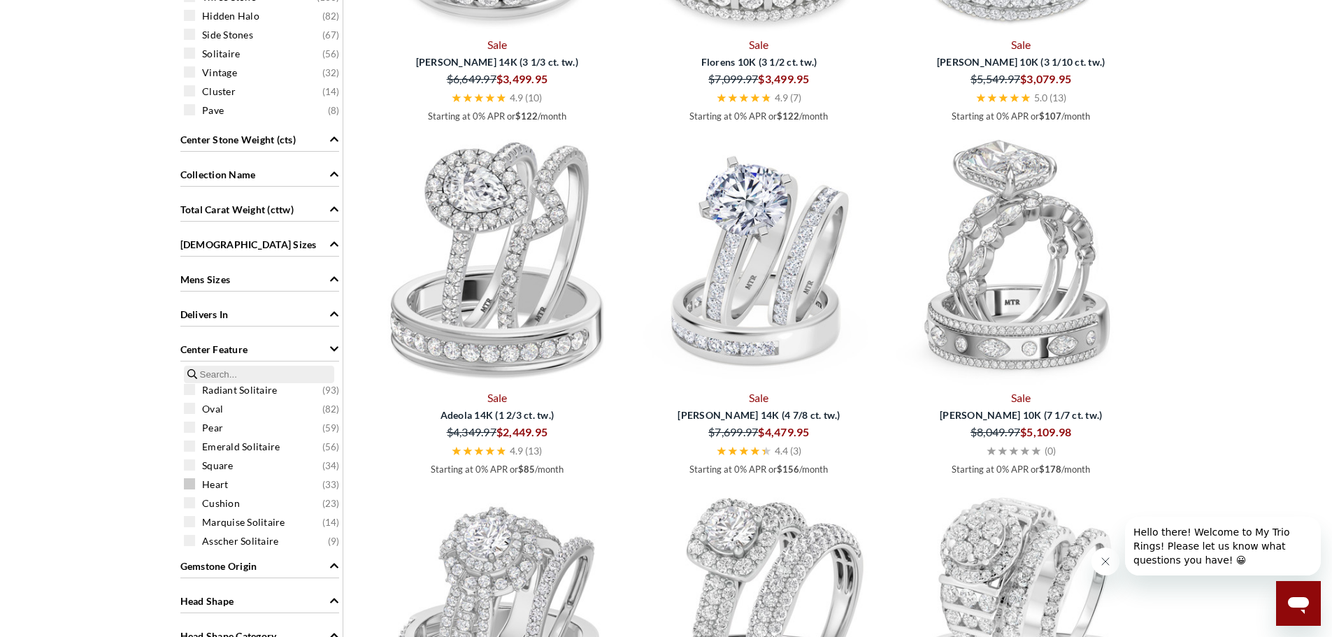
scroll to position [47, 0]
click at [243, 352] on span "Center Feature" at bounding box center [214, 349] width 68 height 15
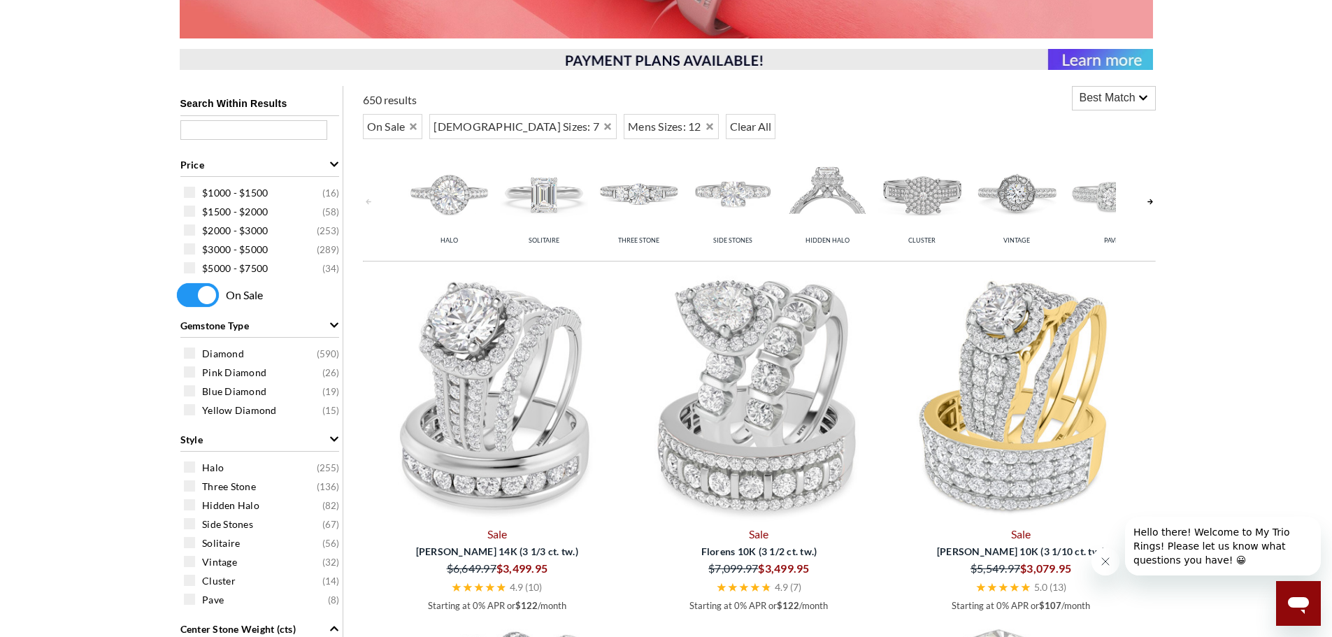
scroll to position [385, 0]
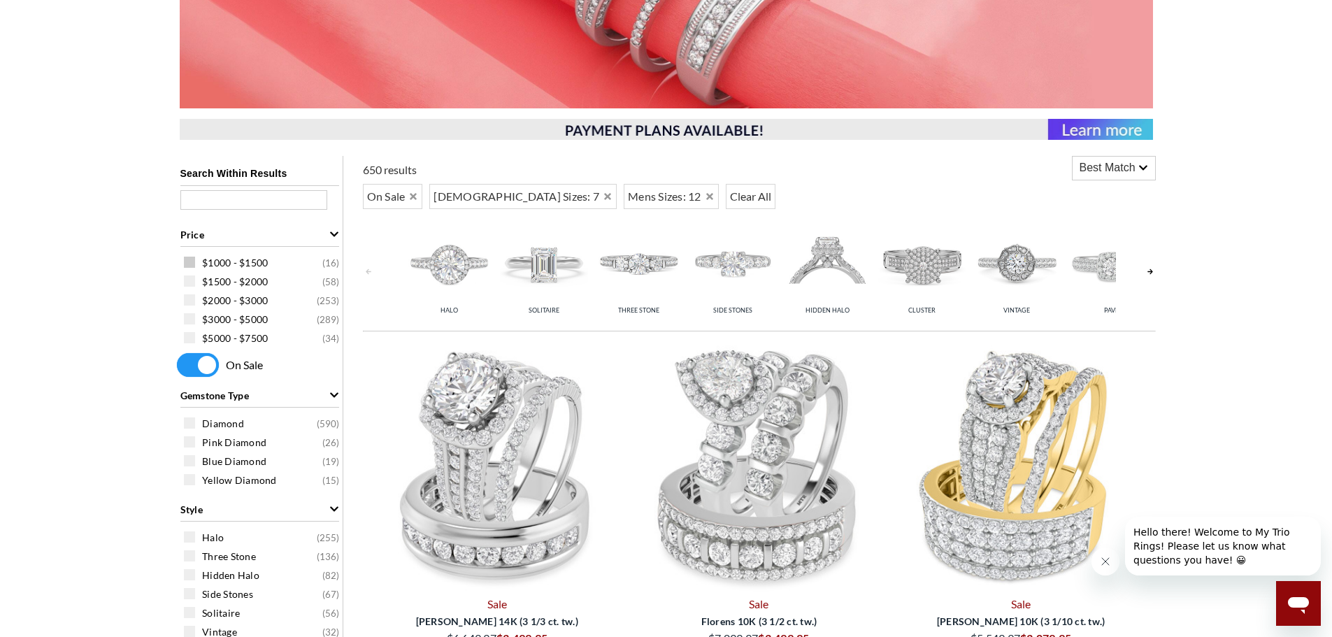
click at [234, 256] on span "$1000 - $1500" at bounding box center [235, 263] width 66 height 14
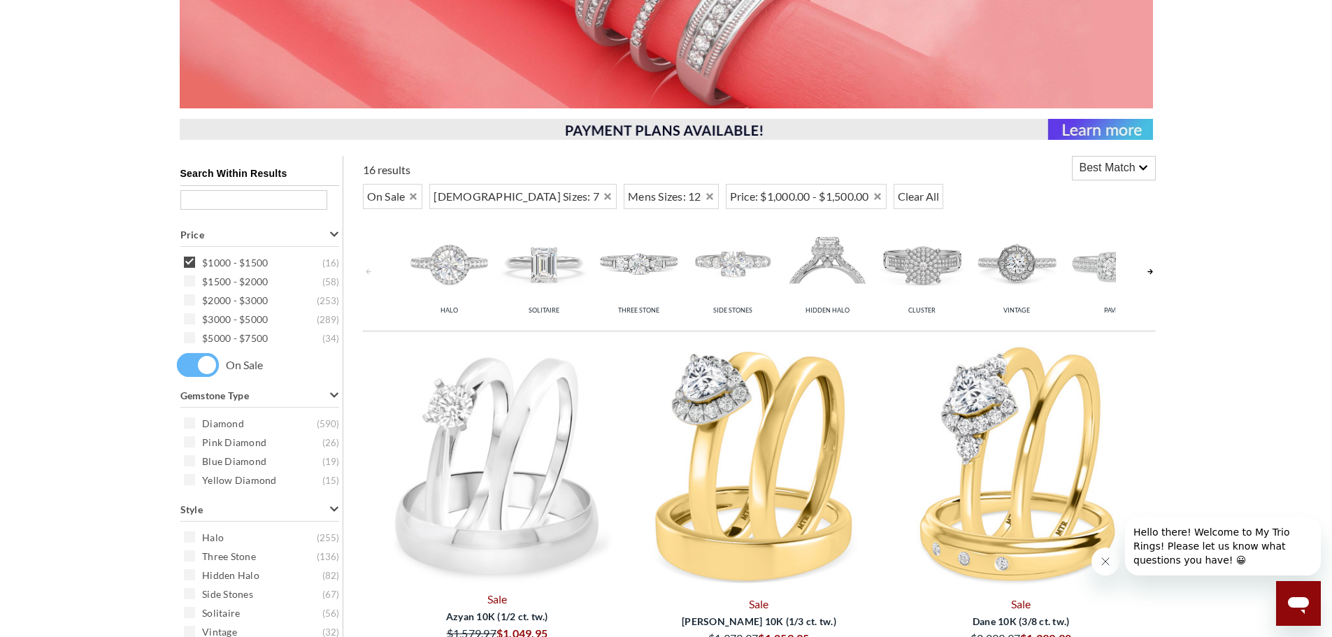
scroll to position [41, 0]
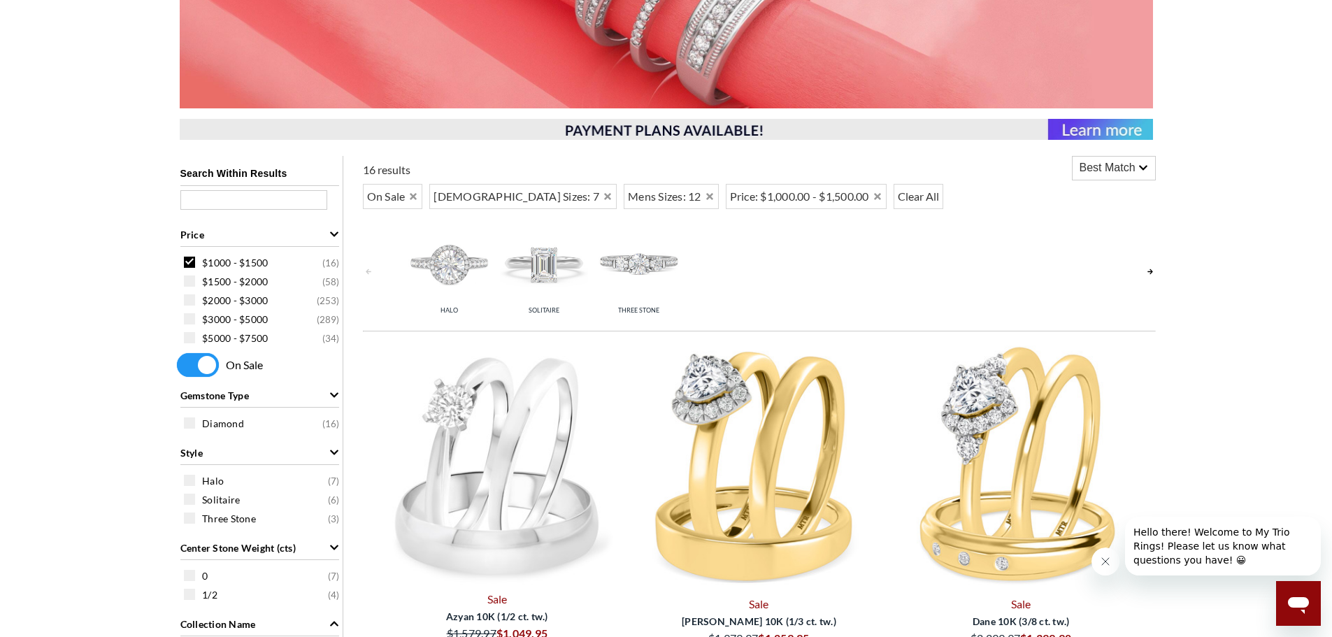
click at [641, 260] on img at bounding box center [638, 263] width 87 height 87
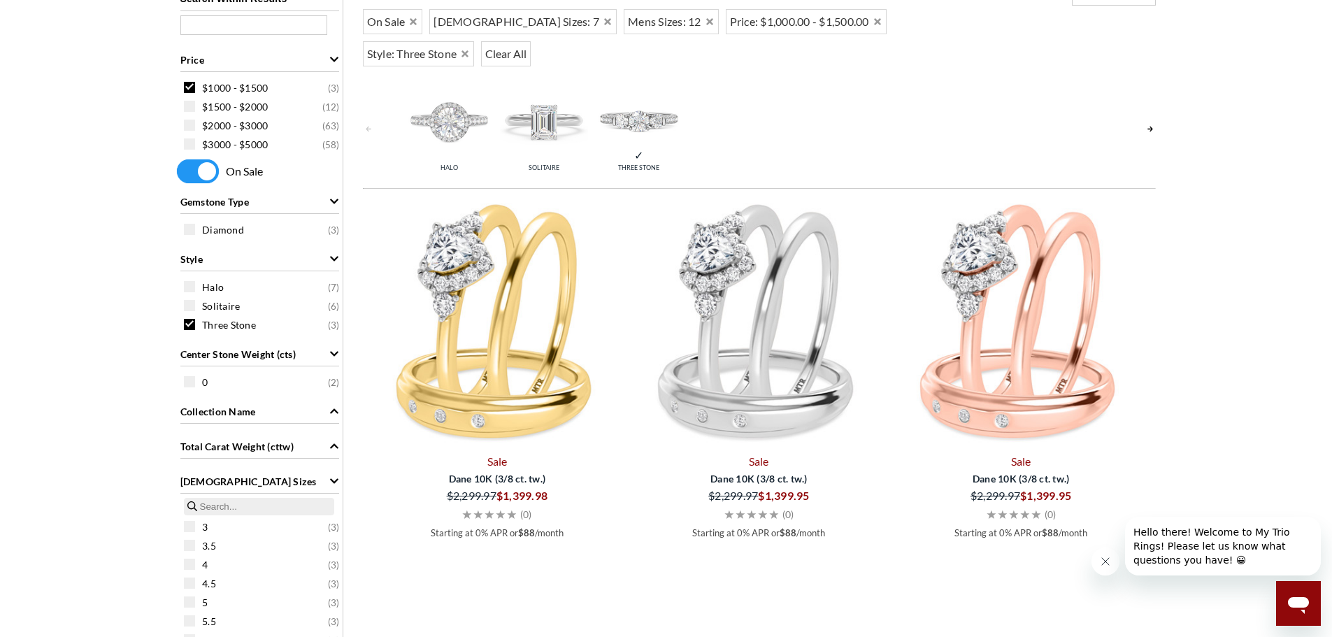
scroll to position [524, 0]
